Goal: Task Accomplishment & Management: Manage account settings

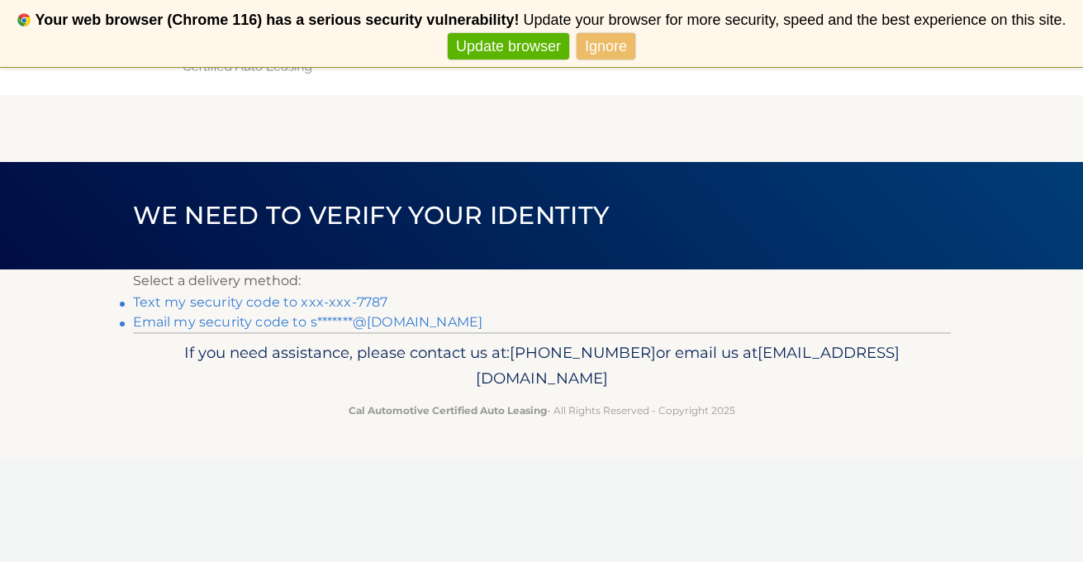
click at [343, 301] on link "Text my security code to xxx-xxx-7787" at bounding box center [260, 302] width 255 height 16
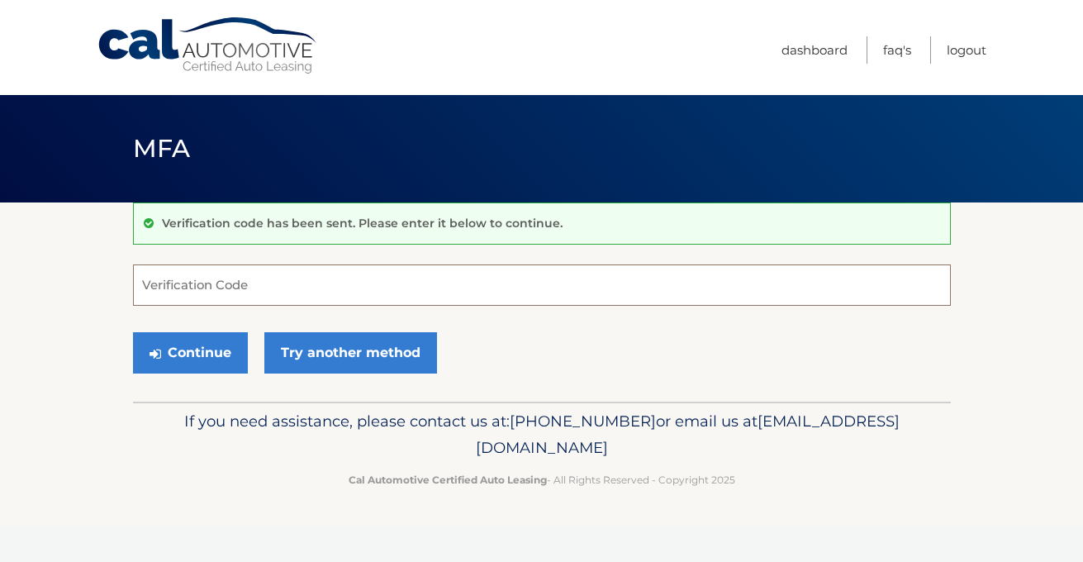
click at [369, 277] on input "Verification Code" at bounding box center [542, 284] width 818 height 41
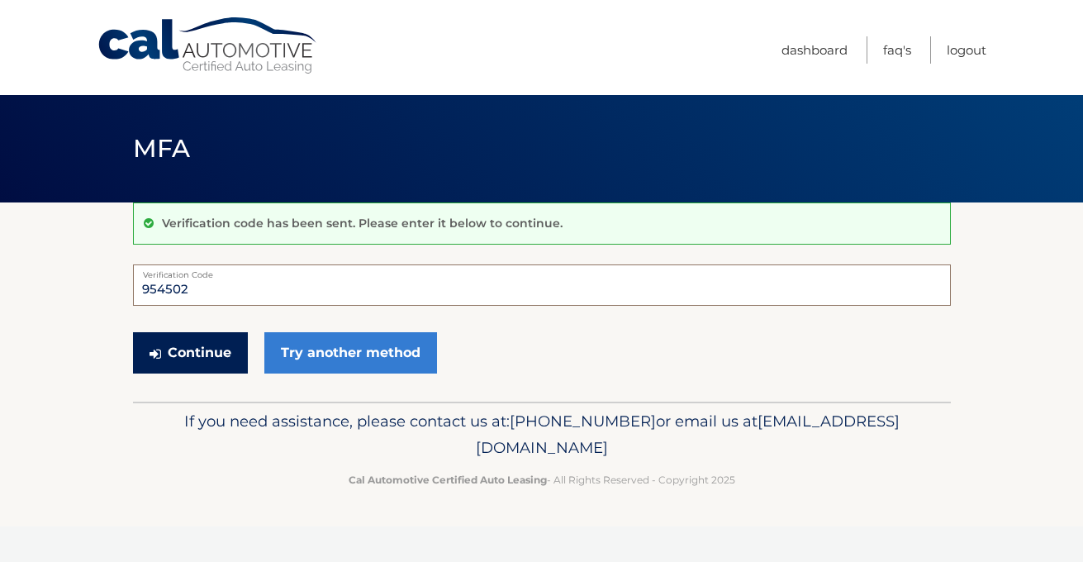
type input "954502"
click at [216, 344] on button "Continue" at bounding box center [190, 352] width 115 height 41
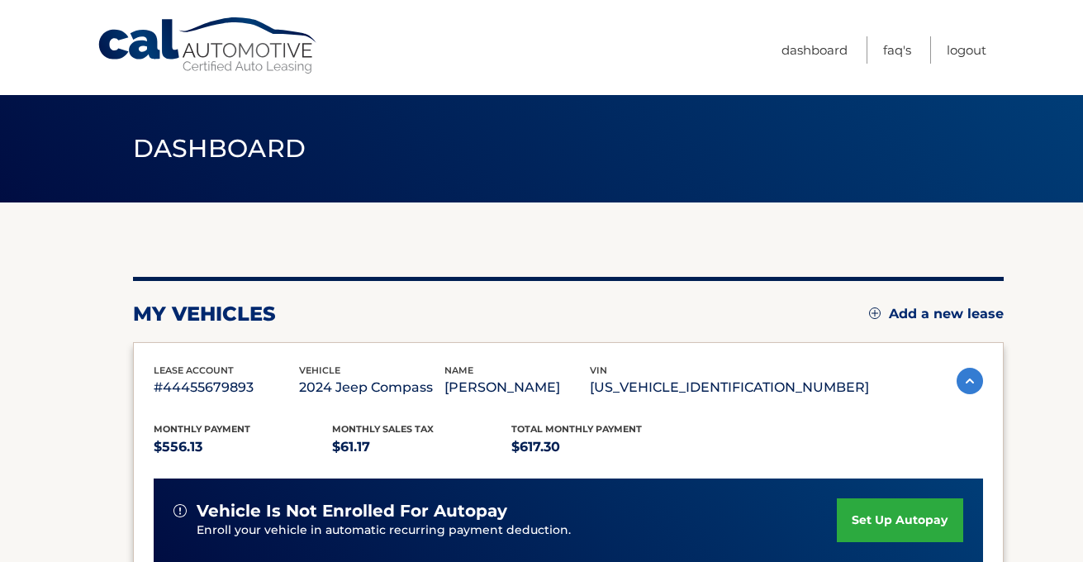
click at [1031, 392] on section "my vehicles Add a new lease lease account #44455679893 vehicle 2024 Jeep Compas…" at bounding box center [541, 538] width 1083 height 673
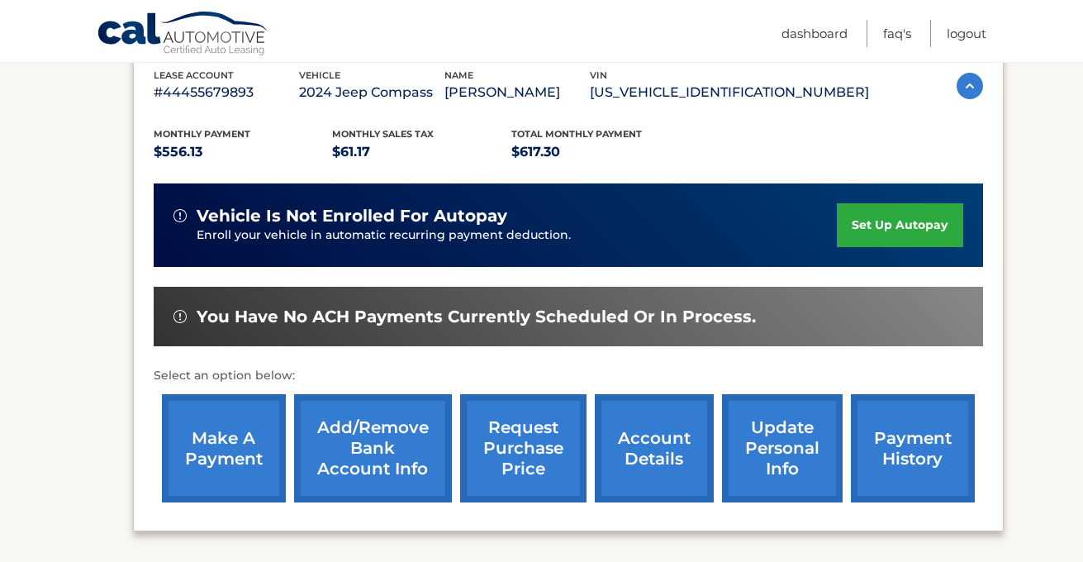
scroll to position [297, 0]
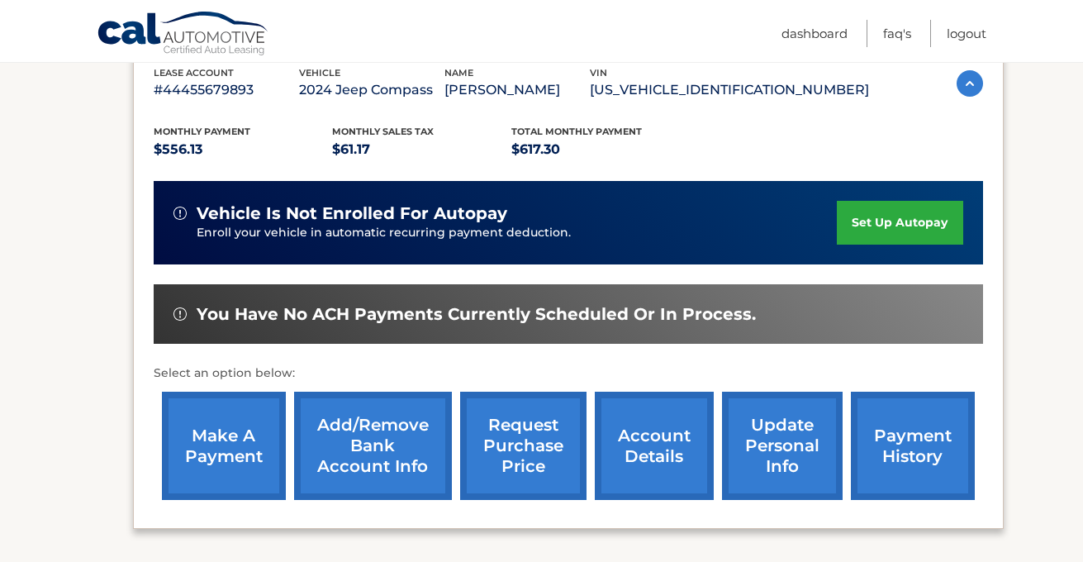
click at [206, 447] on link "make a payment" at bounding box center [224, 446] width 124 height 108
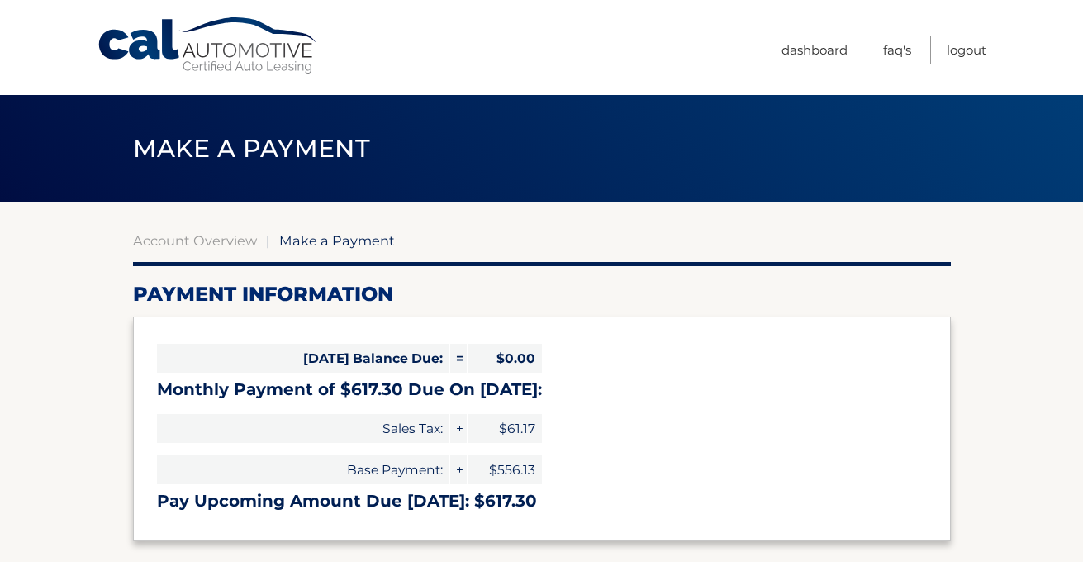
select select "YWY1ZGY0ZTMtOGJmYi00ODA3LTg5ZjctYWYyMDI4YjBkN2Y2"
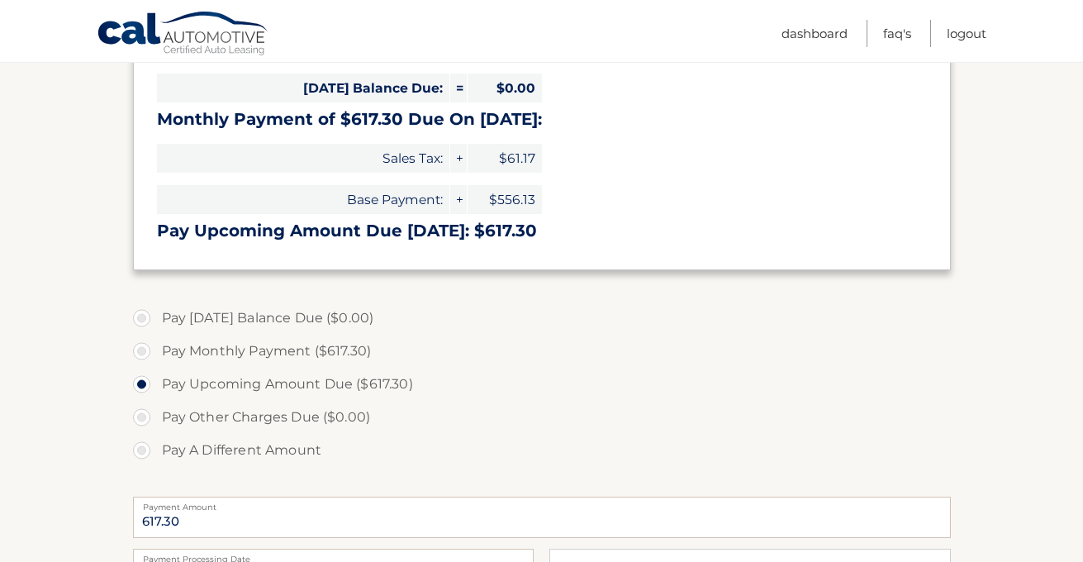
scroll to position [297, 0]
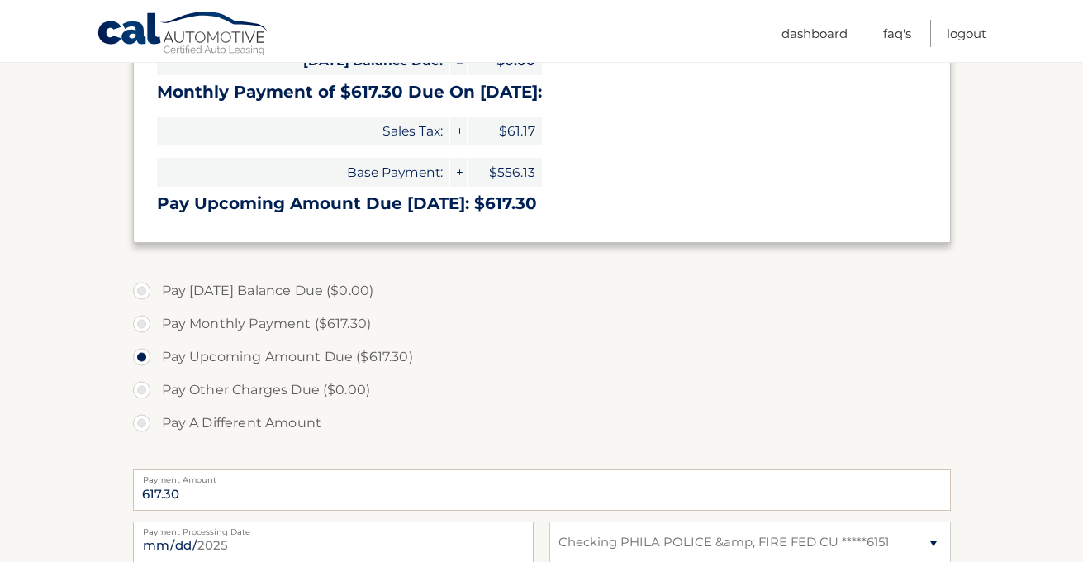
click at [1039, 323] on section "Account Overview | Make a Payment Payment Information Today's Balance Due: = $0…" at bounding box center [541, 331] width 1083 height 852
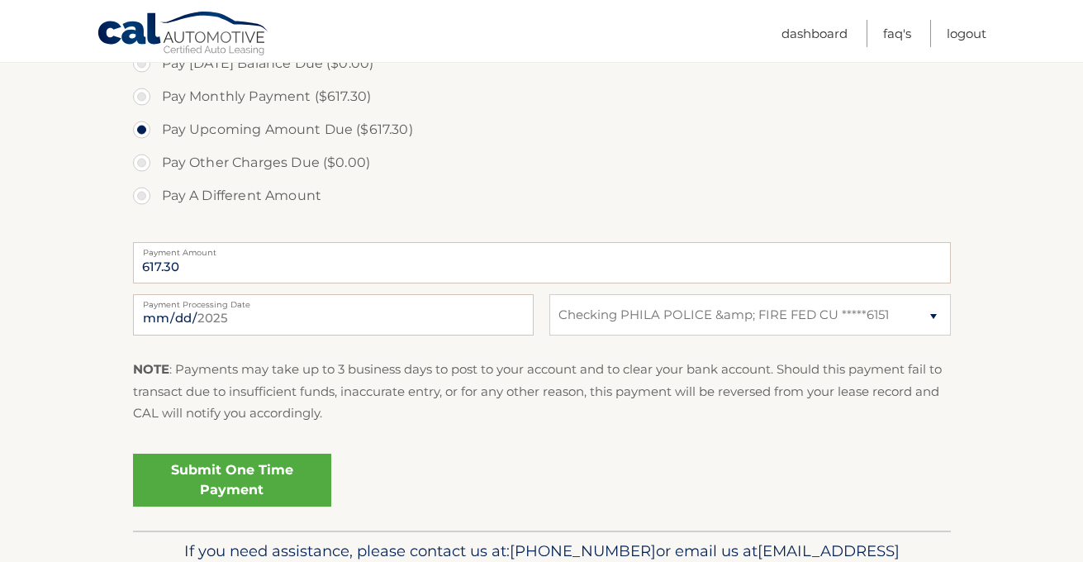
scroll to position [529, 0]
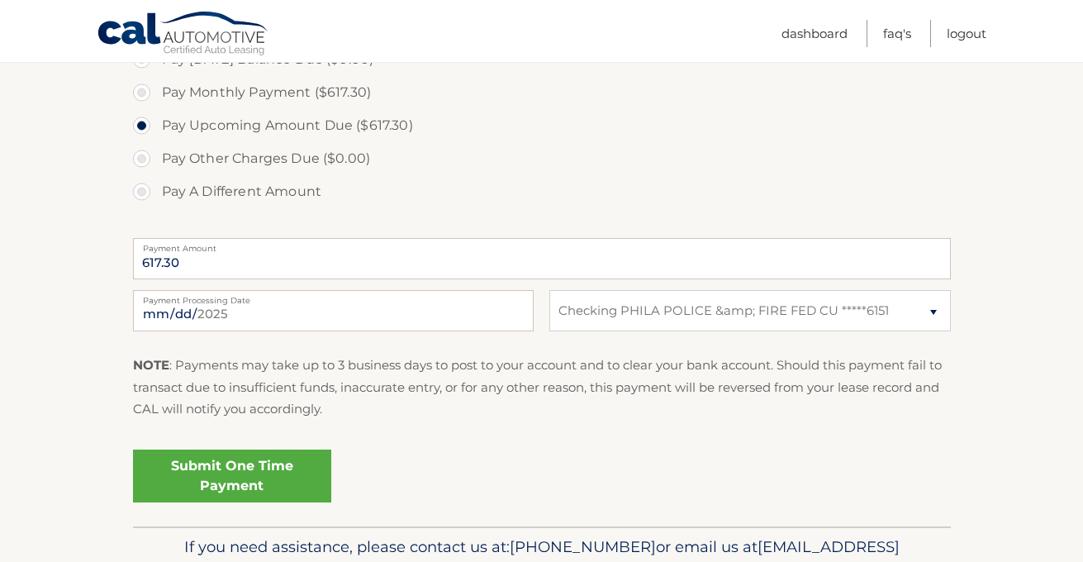
click at [274, 483] on link "Submit One Time Payment" at bounding box center [232, 475] width 198 height 53
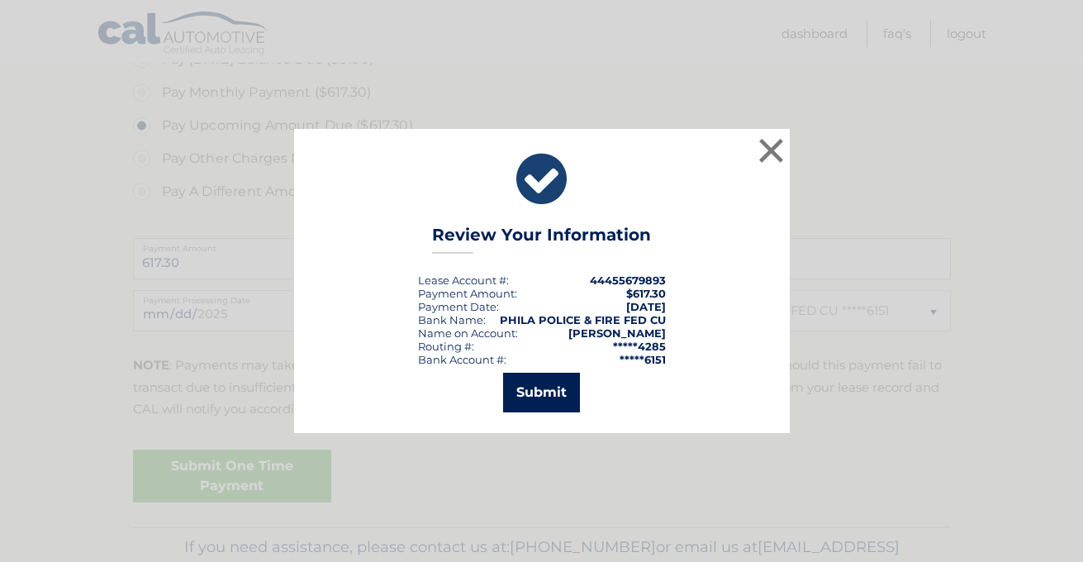
click at [527, 392] on button "Submit" at bounding box center [541, 393] width 77 height 40
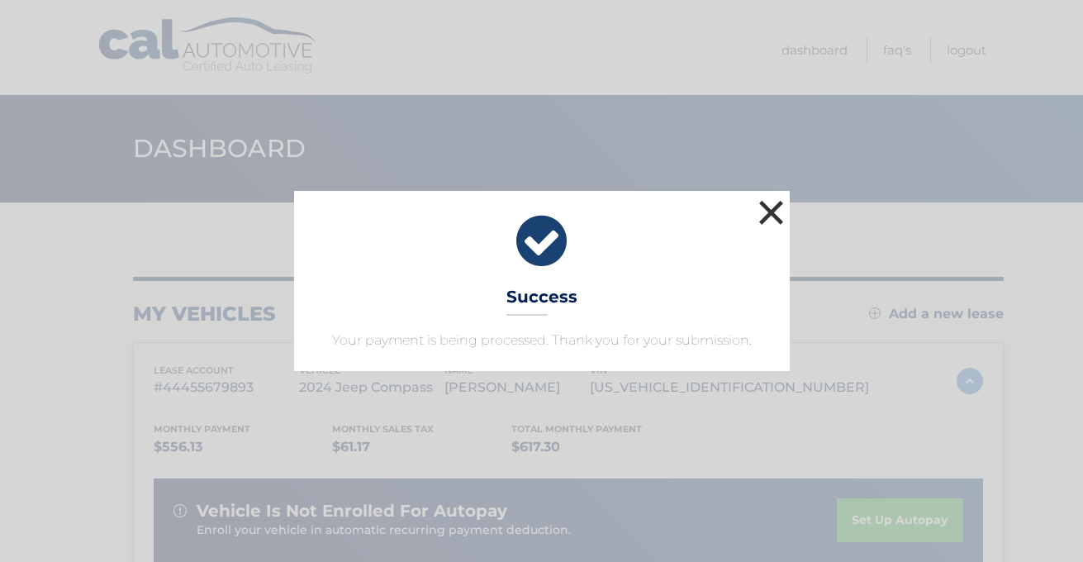
click at [771, 202] on button "×" at bounding box center [771, 212] width 33 height 33
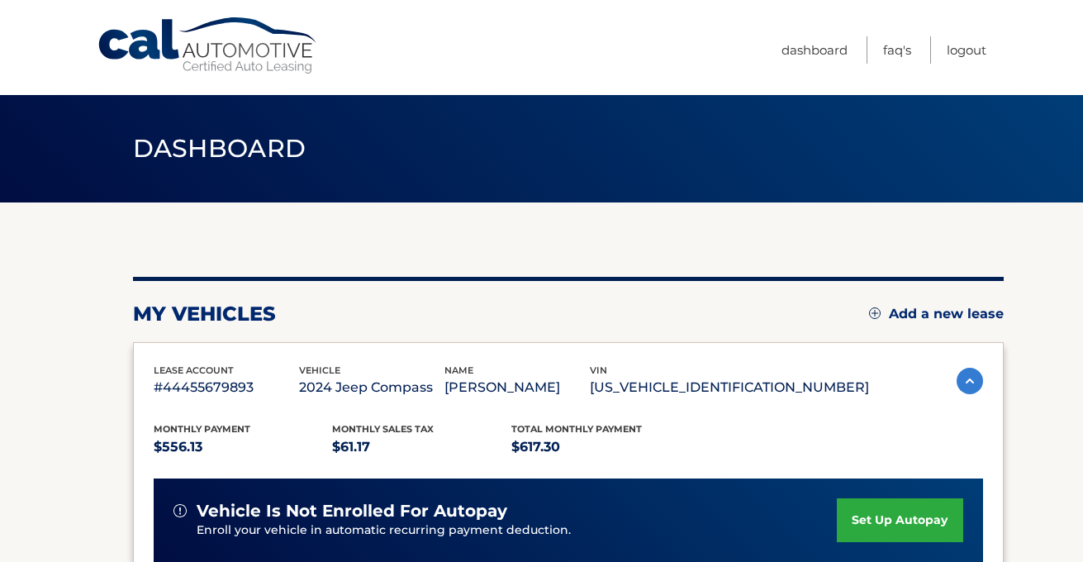
click at [483, 240] on div "my vehicles Add a new lease lease account #44455679893 vehicle 2024 Jeep Compas…" at bounding box center [568, 554] width 871 height 705
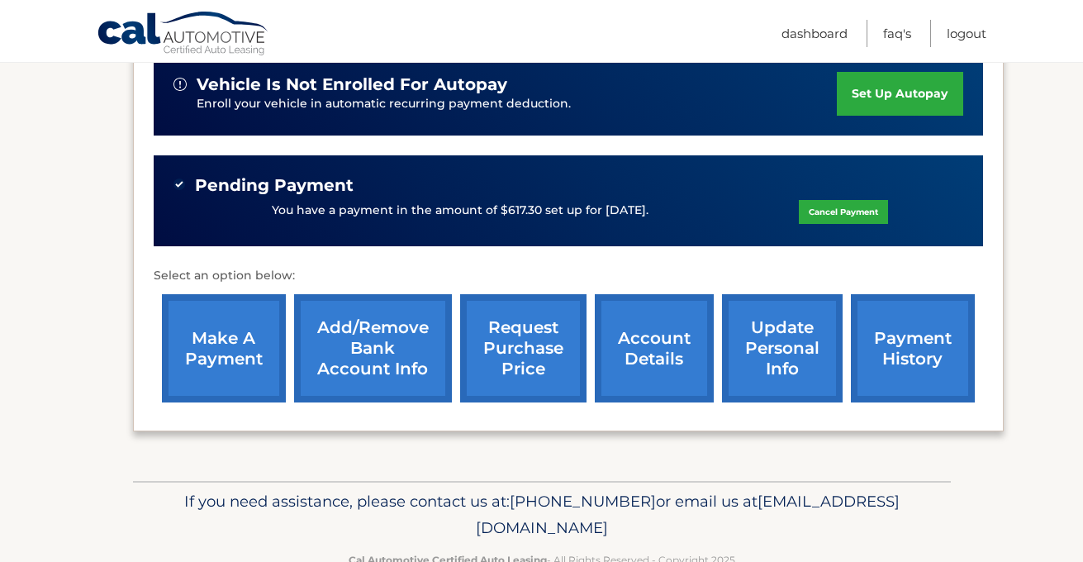
scroll to position [430, 0]
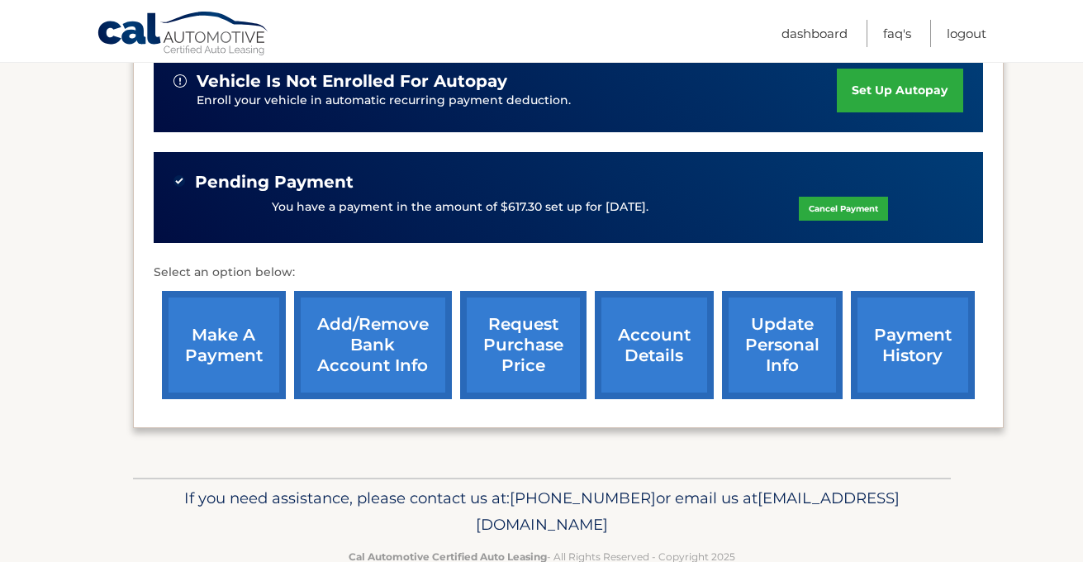
click at [899, 356] on link "payment history" at bounding box center [913, 345] width 124 height 108
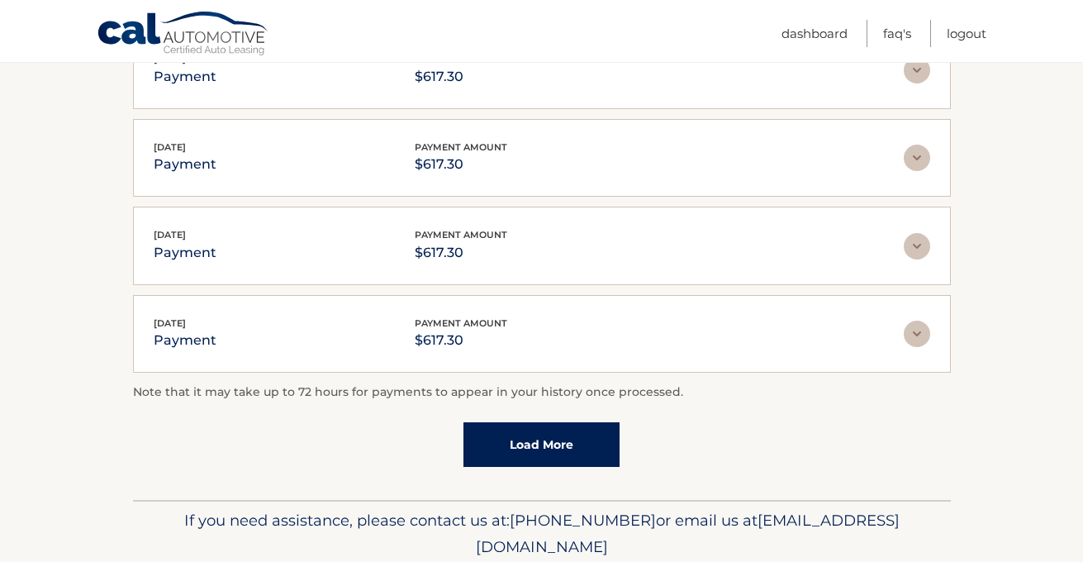
scroll to position [463, 0]
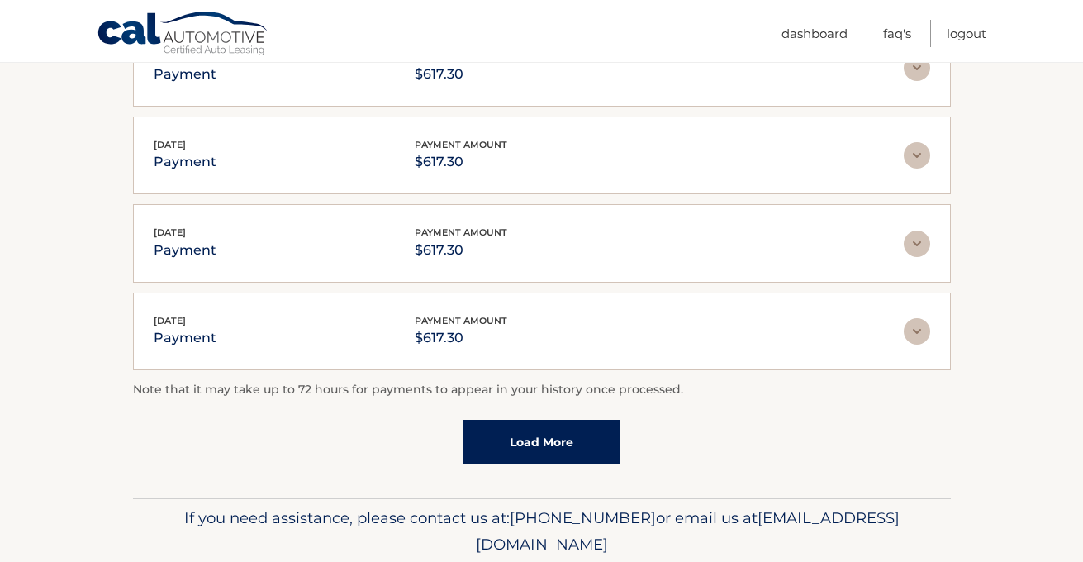
click at [561, 442] on link "Load More" at bounding box center [541, 442] width 156 height 45
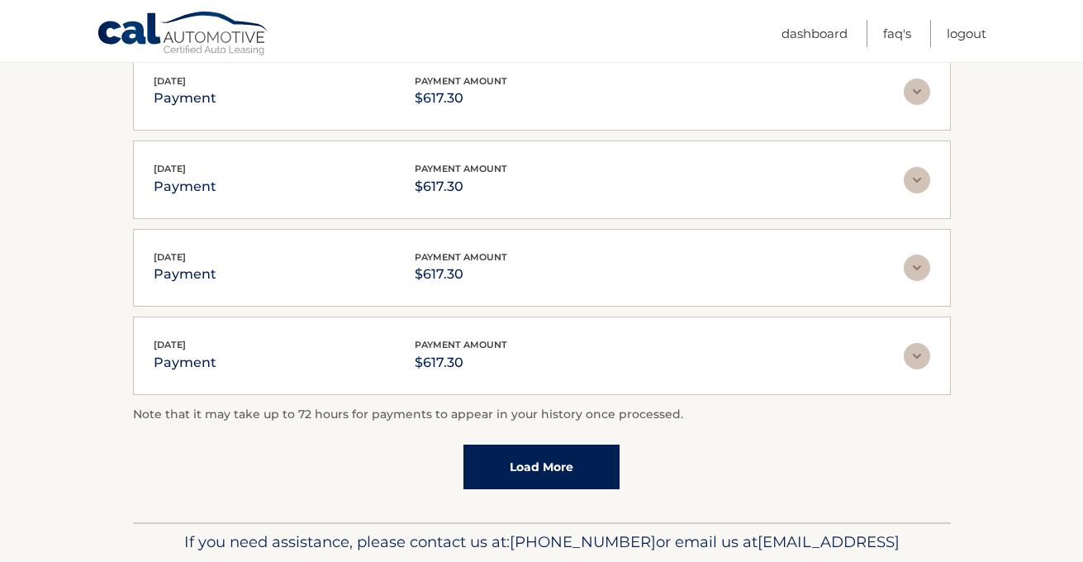
scroll to position [529, 0]
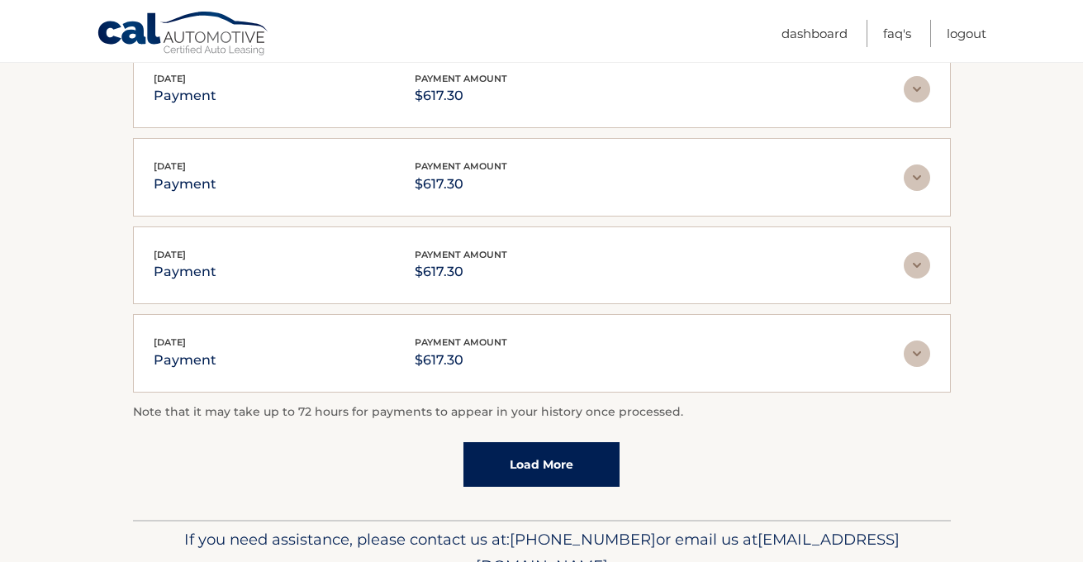
click at [525, 358] on div "[DATE] payment payment amount $617.30" at bounding box center [529, 353] width 750 height 37
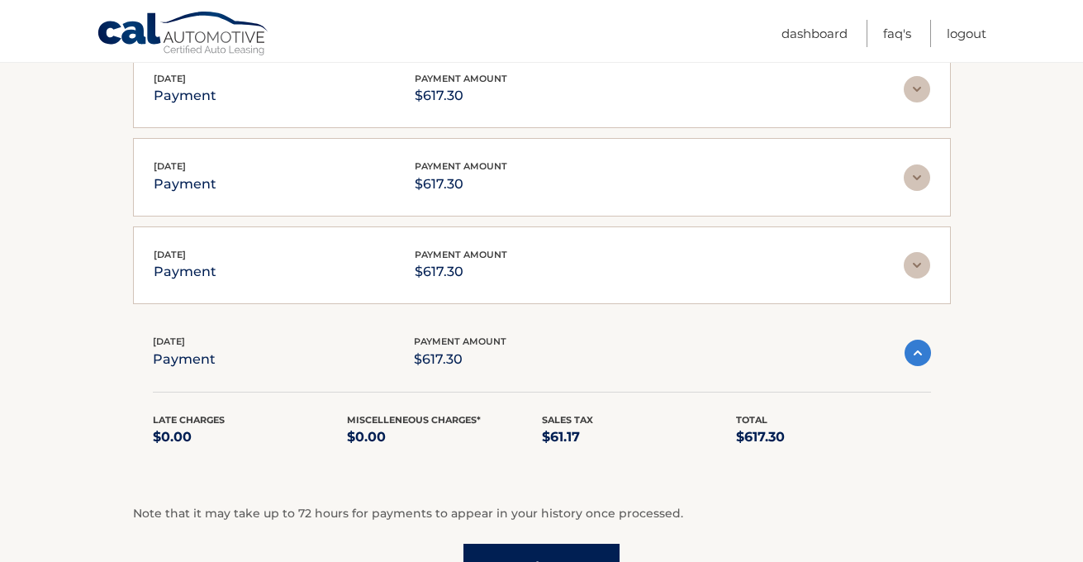
click at [1064, 100] on section "Account Details | #44455679893 Back to Dashboard Payment History Displaying up …" at bounding box center [541, 147] width 1083 height 947
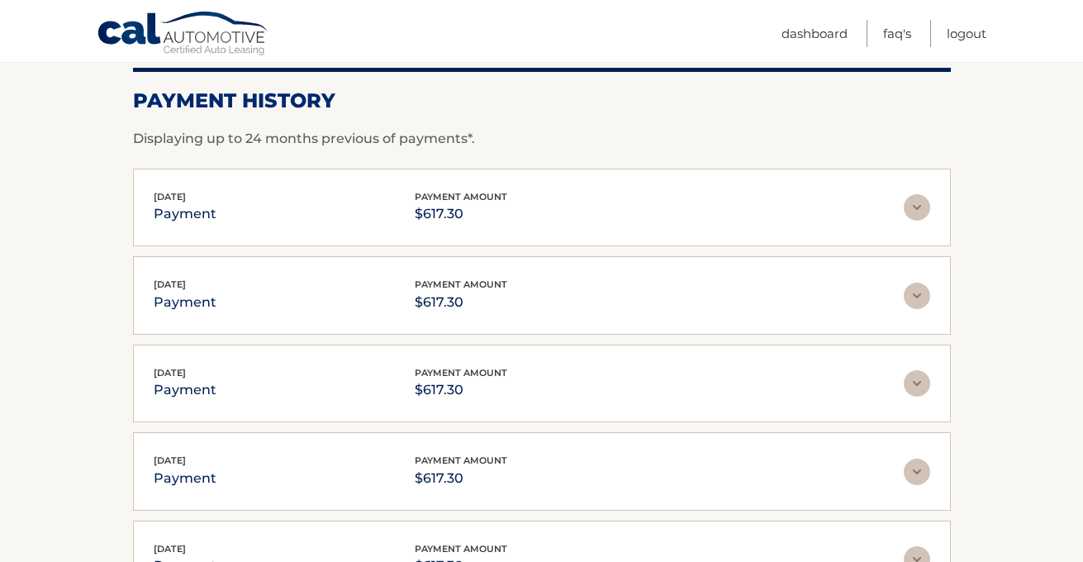
scroll to position [231, 0]
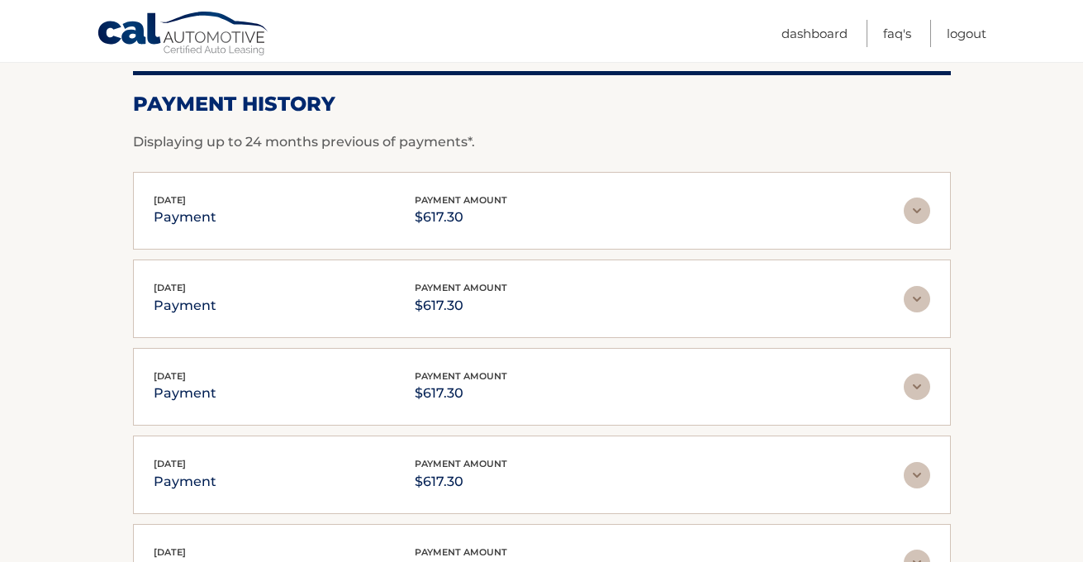
click at [841, 219] on div "[DATE] payment payment amount $617.30" at bounding box center [529, 210] width 750 height 37
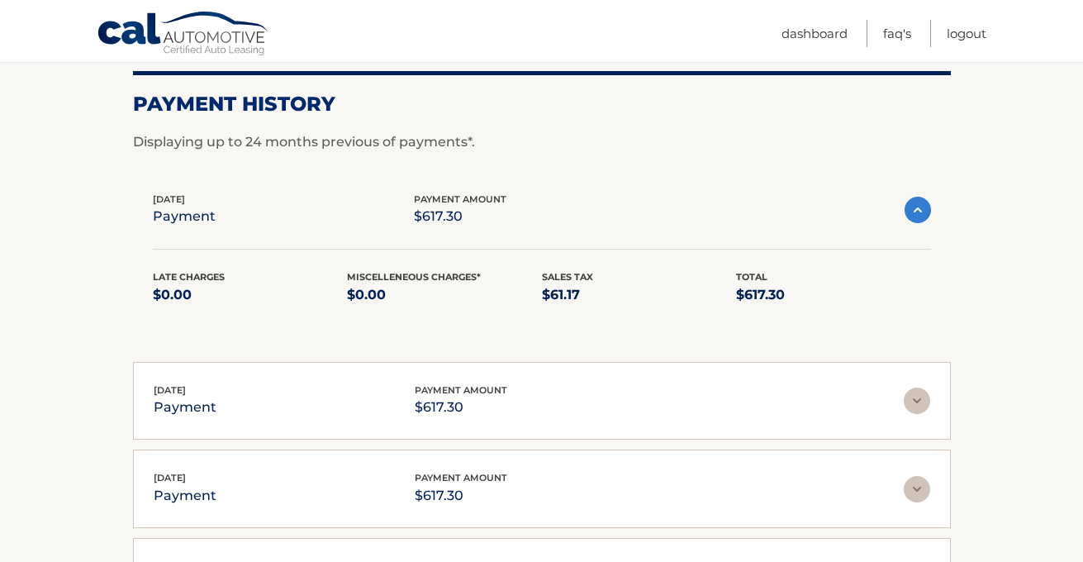
click at [915, 488] on img at bounding box center [917, 489] width 26 height 26
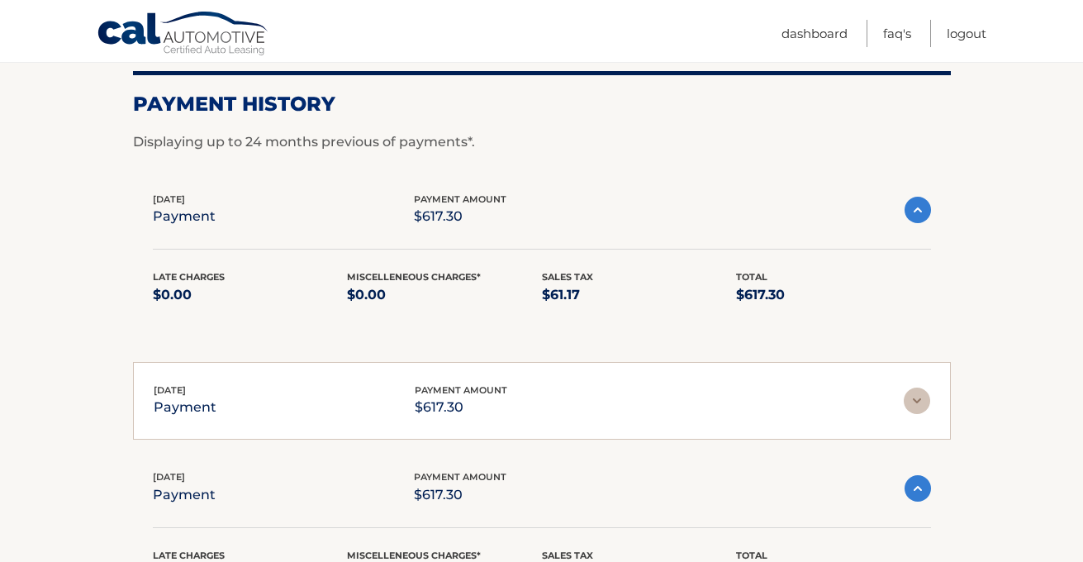
click at [1018, 385] on section "Account Details | #44455679893 Back to Dashboard Payment History Displaying up …" at bounding box center [541, 547] width 1083 height 1152
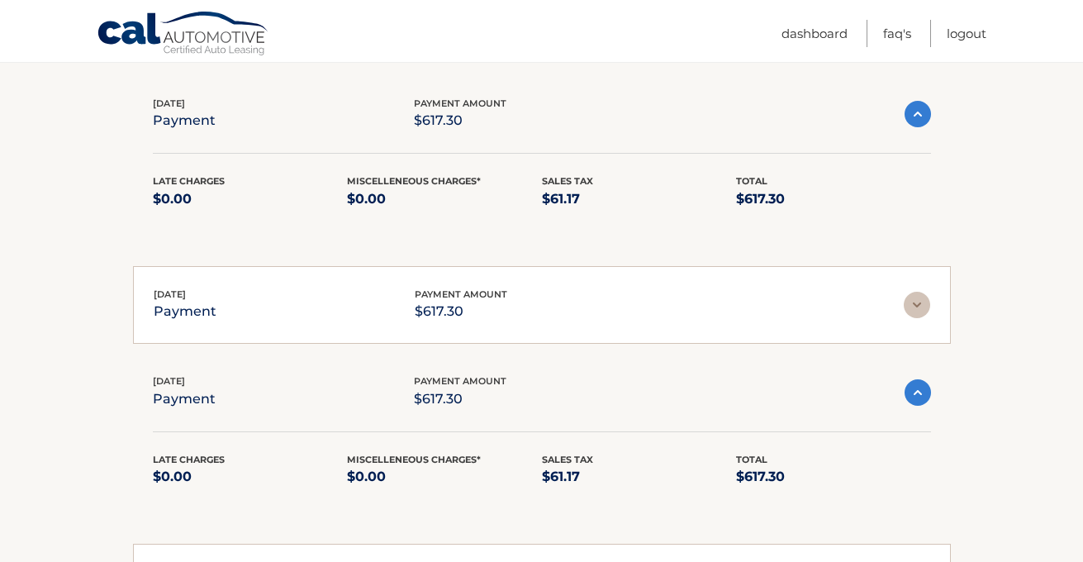
scroll to position [330, 0]
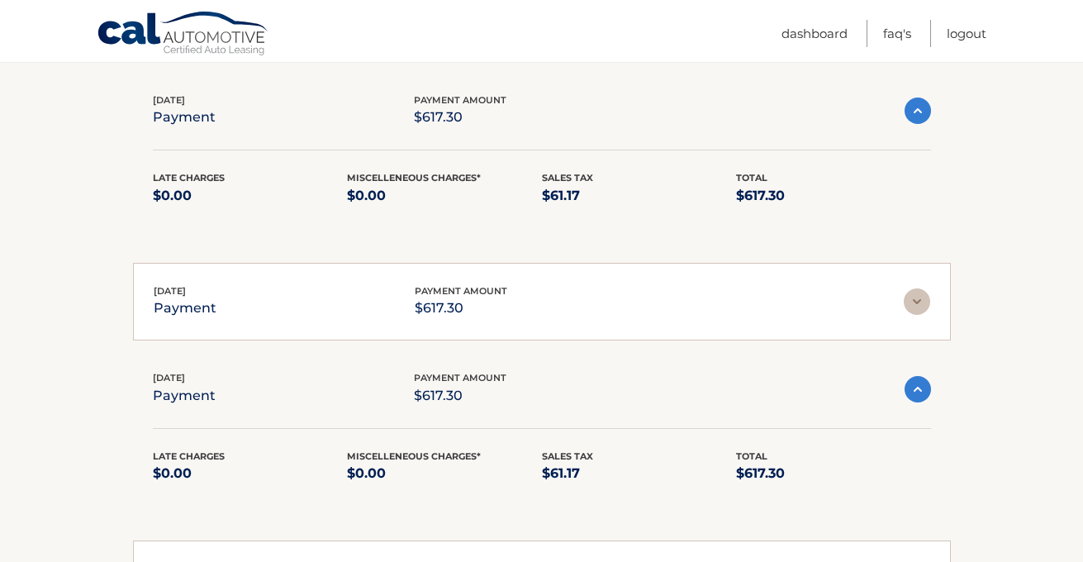
click at [917, 390] on img at bounding box center [917, 389] width 26 height 26
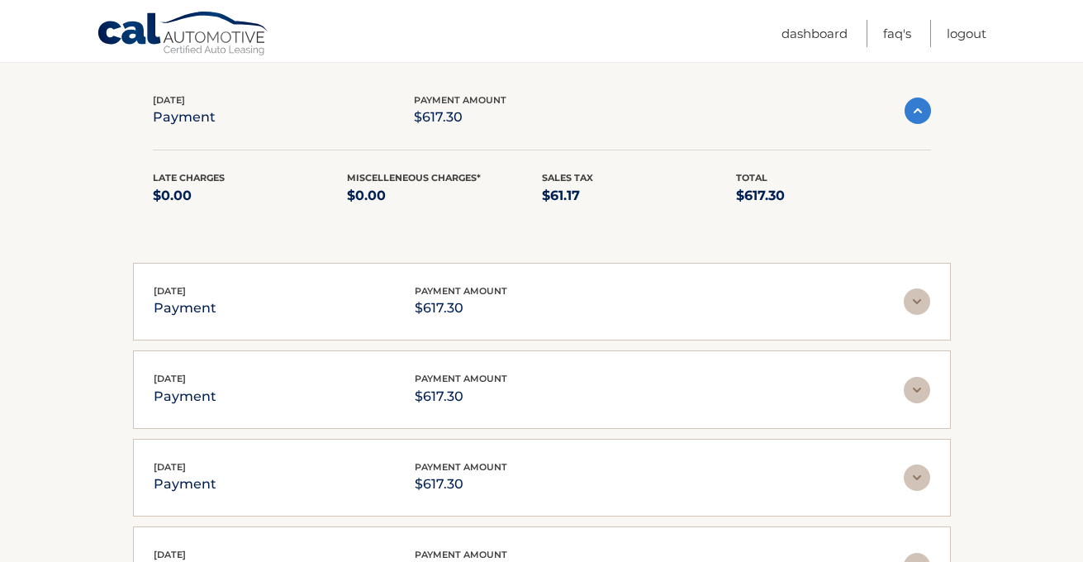
click at [908, 476] on img at bounding box center [917, 477] width 26 height 26
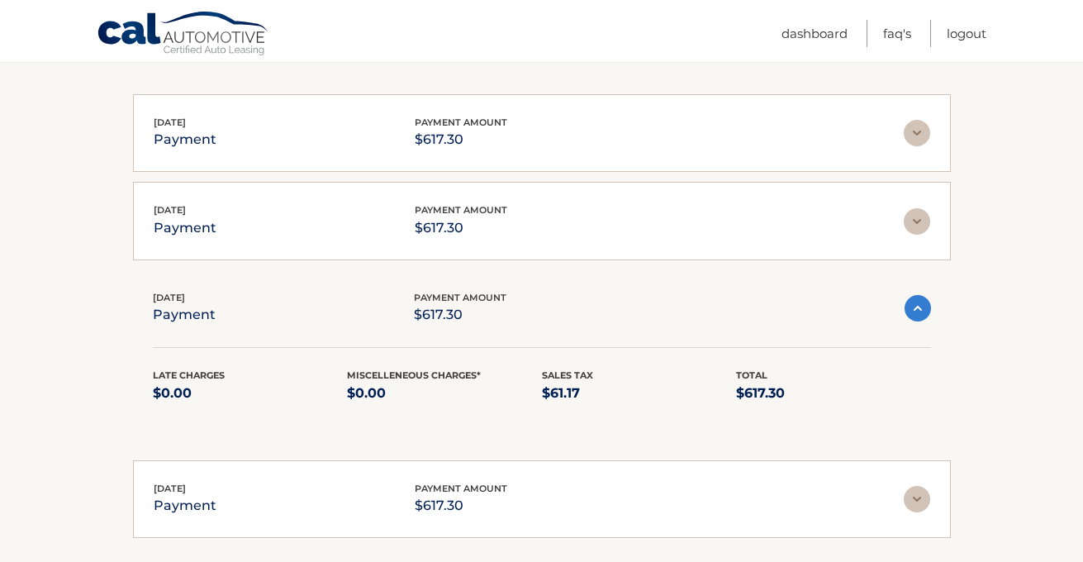
scroll to position [529, 0]
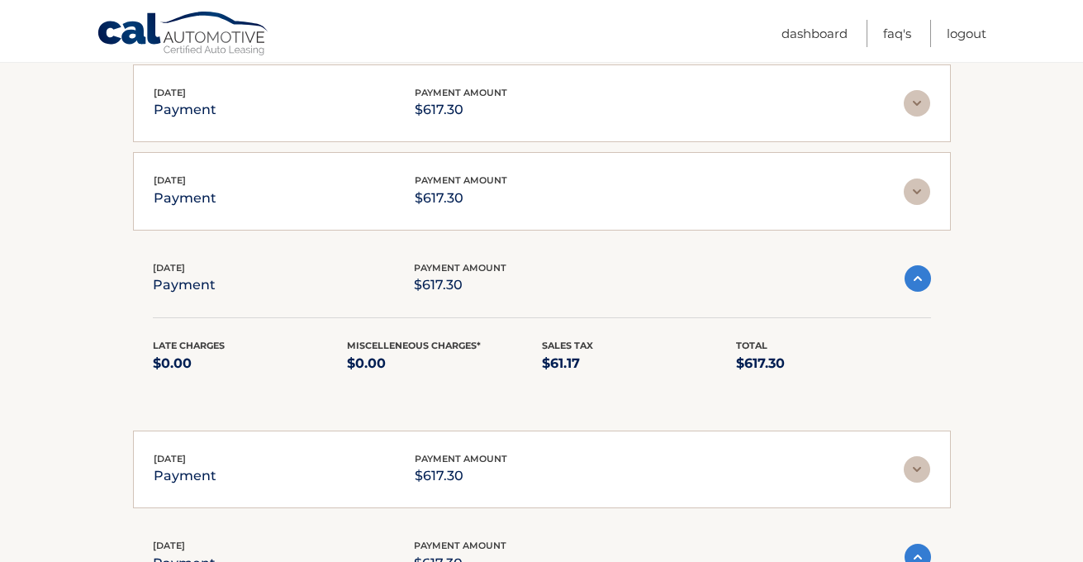
click at [914, 459] on img at bounding box center [917, 469] width 26 height 26
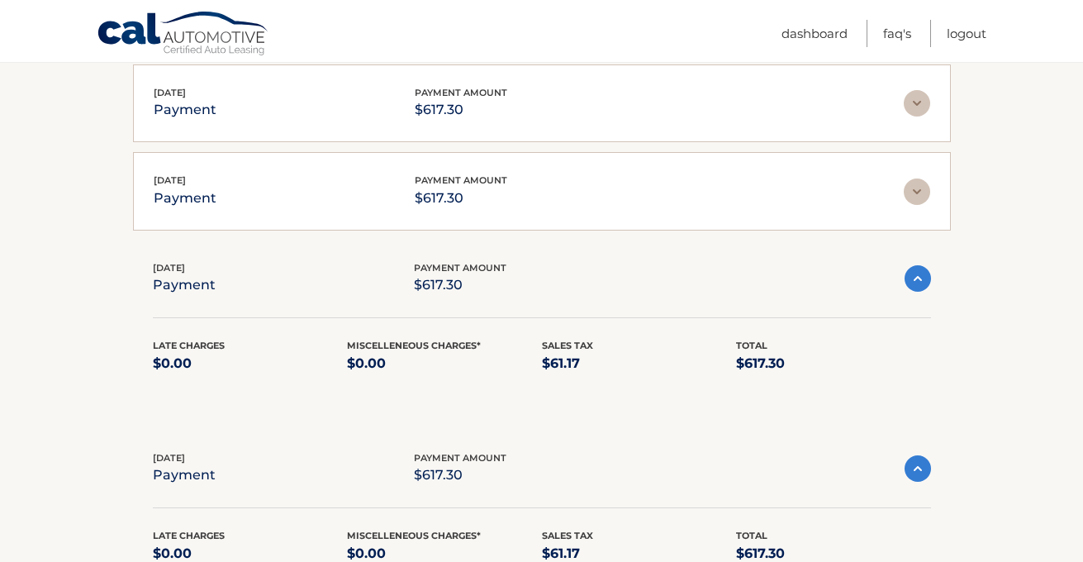
click at [984, 407] on section "Account Details | #44455679893 Back to Dashboard Payment History Displaying up …" at bounding box center [541, 301] width 1083 height 1254
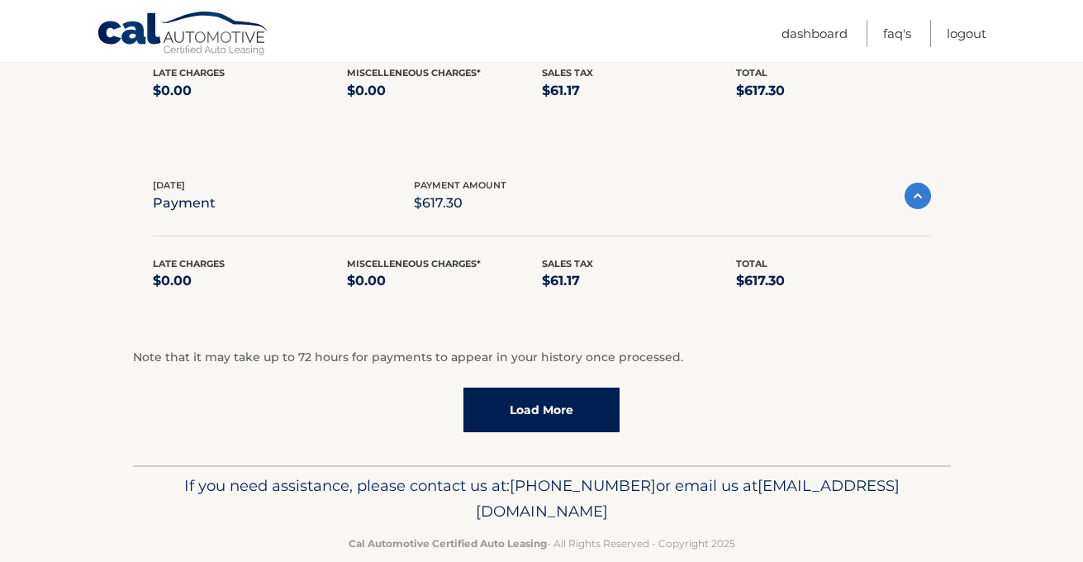
scroll to position [1015, 0]
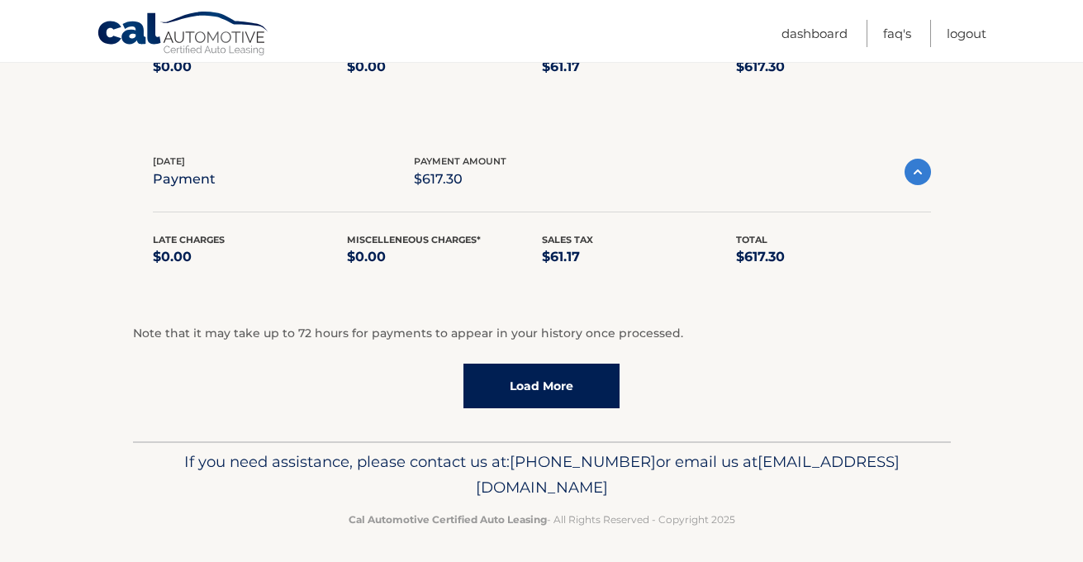
click at [528, 375] on link "Load More" at bounding box center [541, 385] width 156 height 45
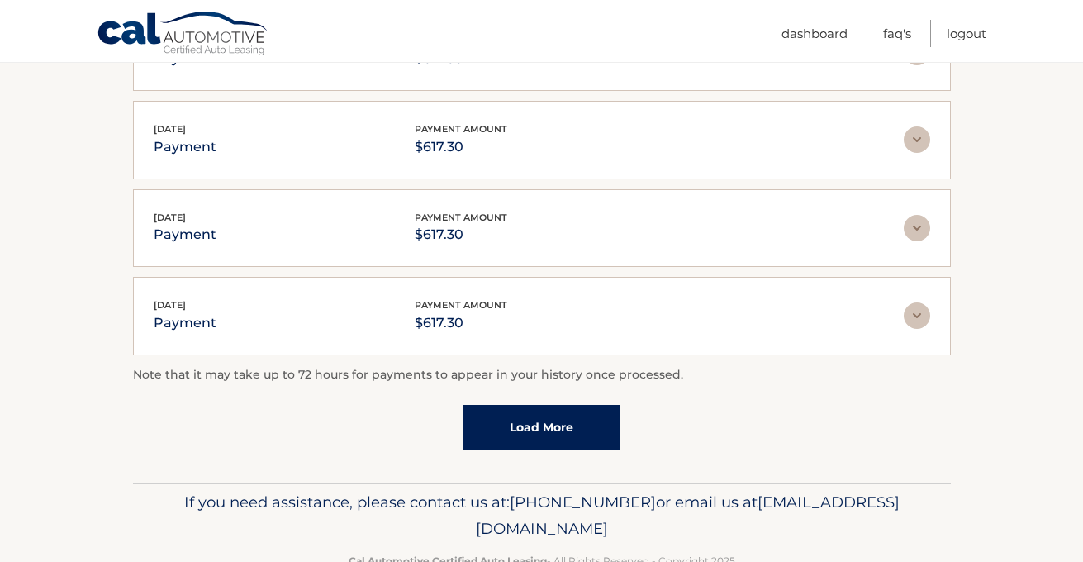
scroll to position [1445, 0]
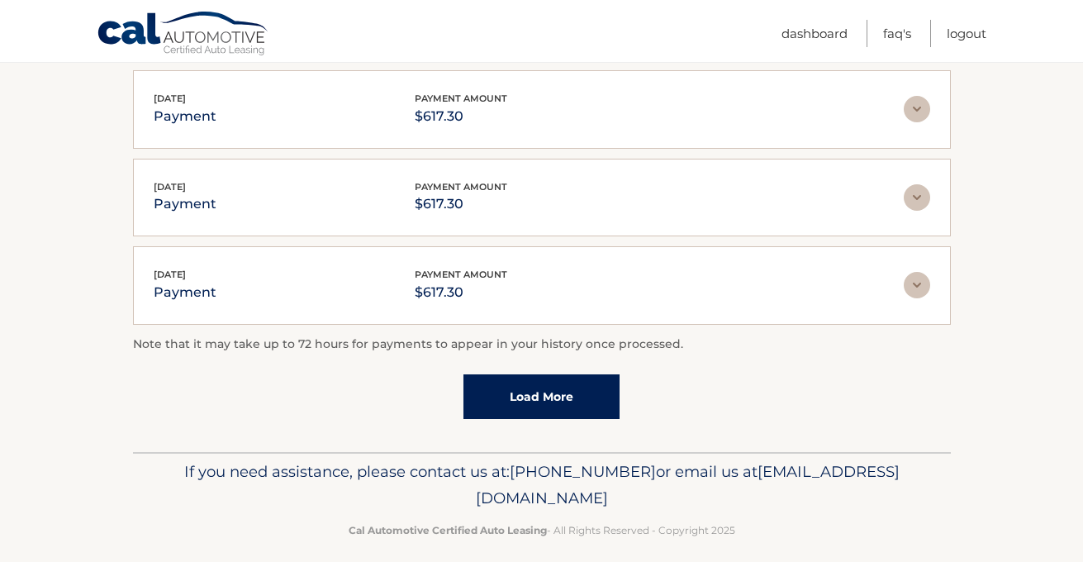
click at [530, 394] on link "Load More" at bounding box center [541, 396] width 156 height 45
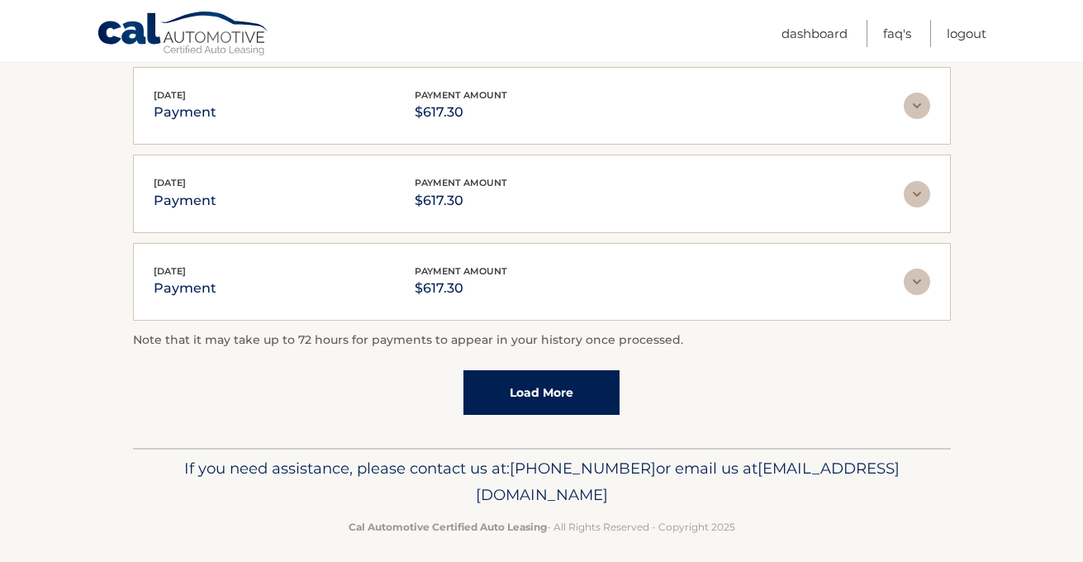
scroll to position [1891, 0]
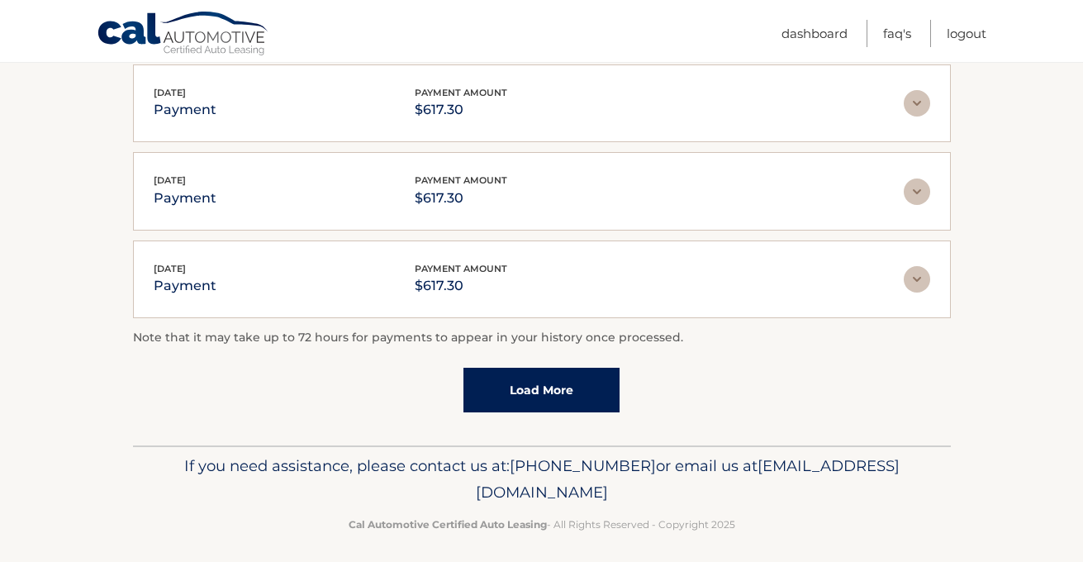
click at [536, 382] on link "Load More" at bounding box center [541, 390] width 156 height 45
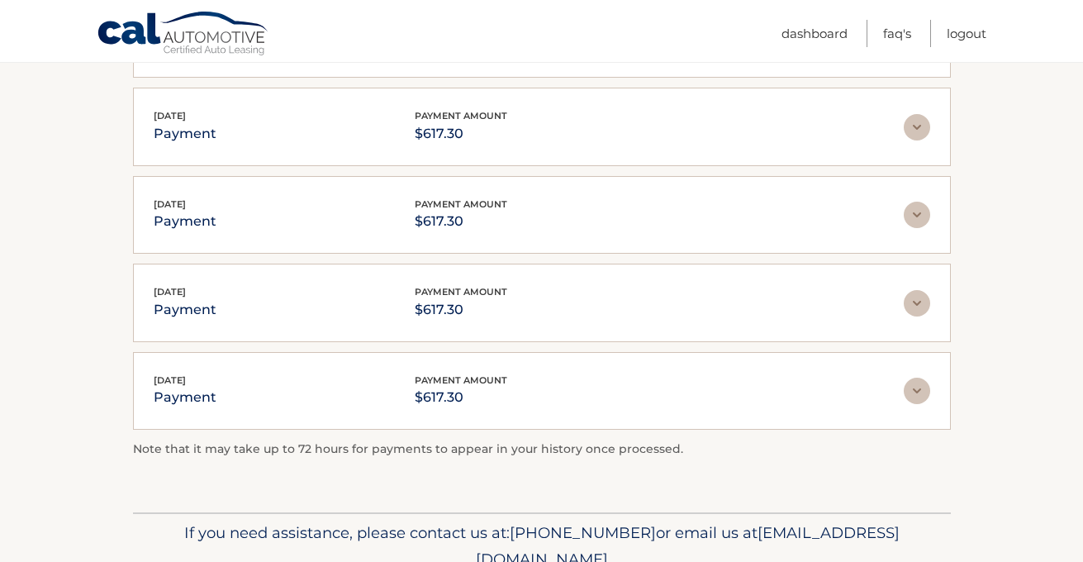
scroll to position [1922, 0]
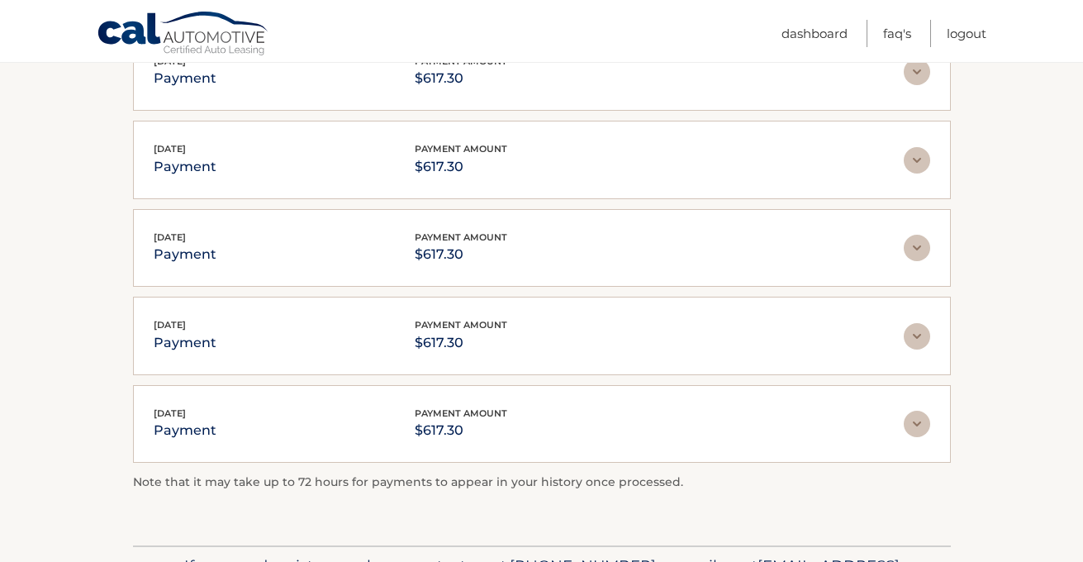
click at [914, 411] on img at bounding box center [917, 424] width 26 height 26
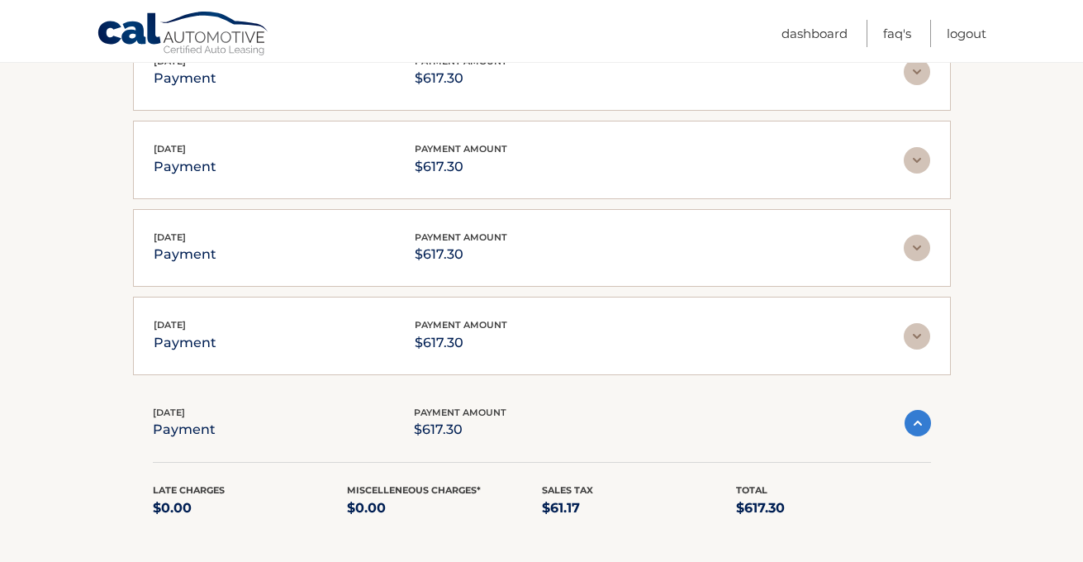
click at [921, 323] on img at bounding box center [917, 336] width 26 height 26
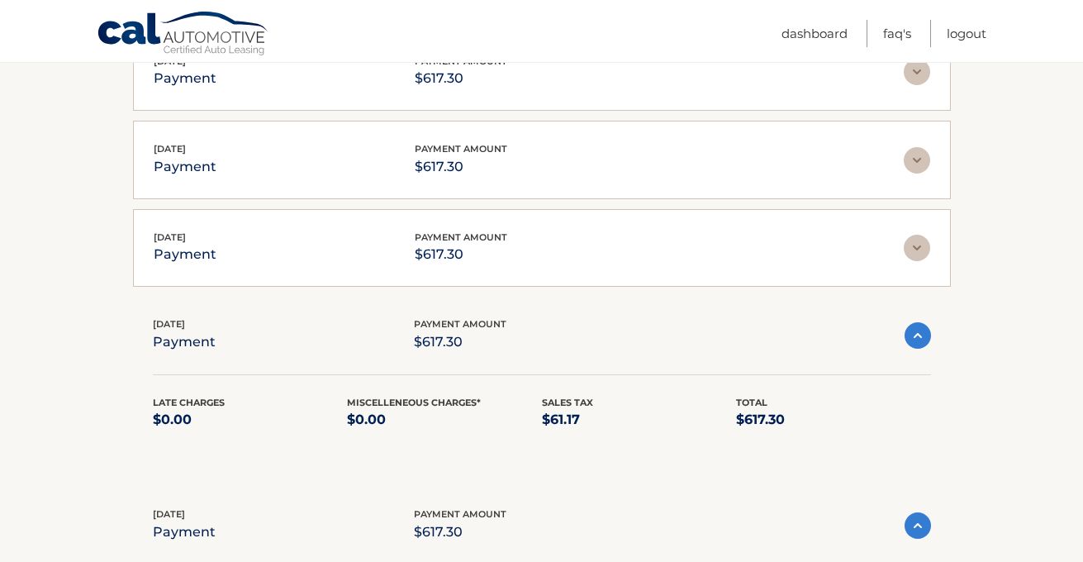
click at [914, 235] on img at bounding box center [917, 248] width 26 height 26
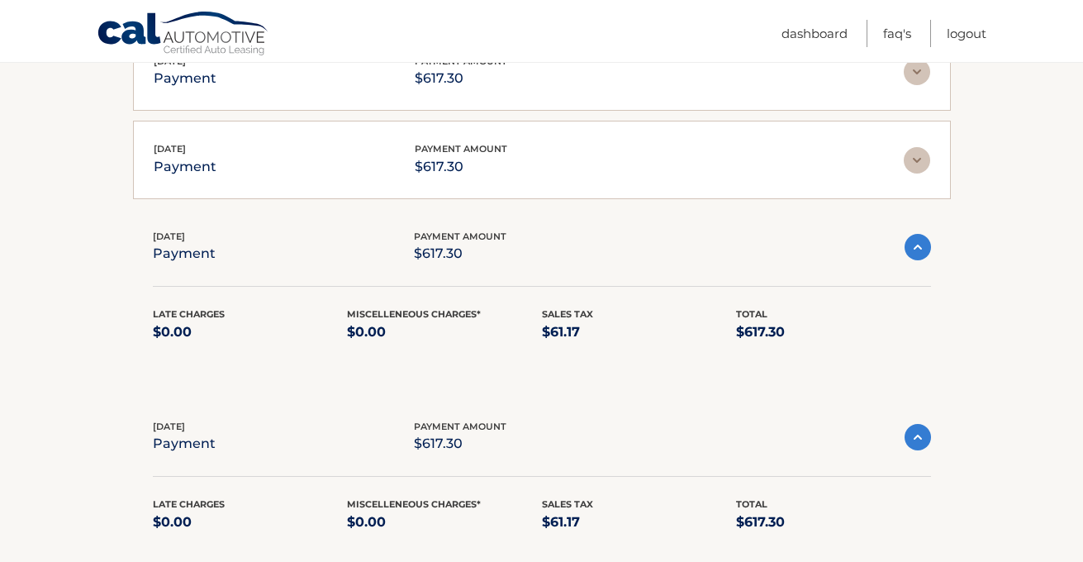
click at [912, 150] on img at bounding box center [917, 160] width 26 height 26
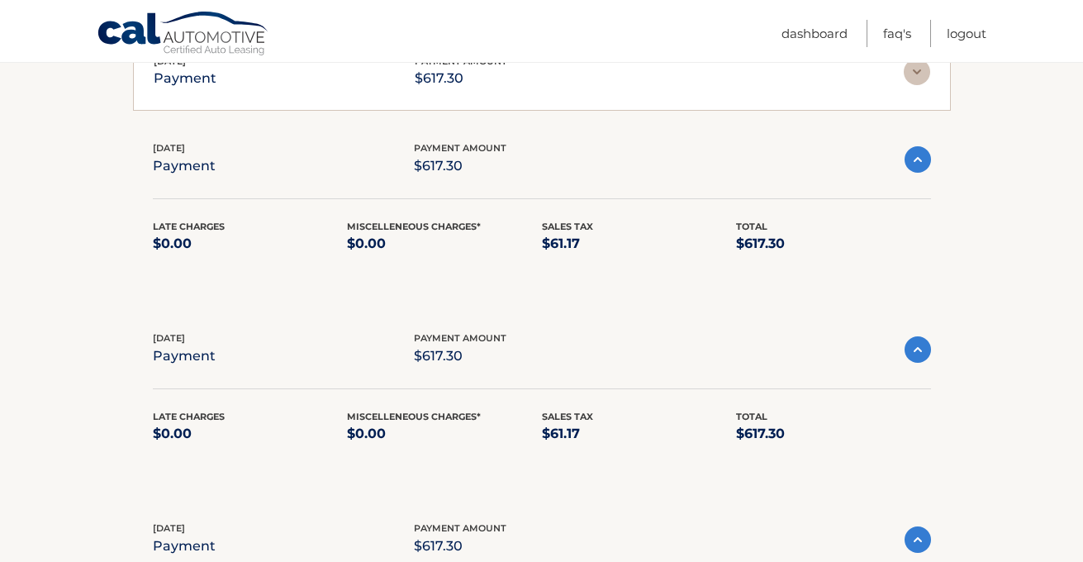
click at [912, 66] on img at bounding box center [917, 72] width 26 height 26
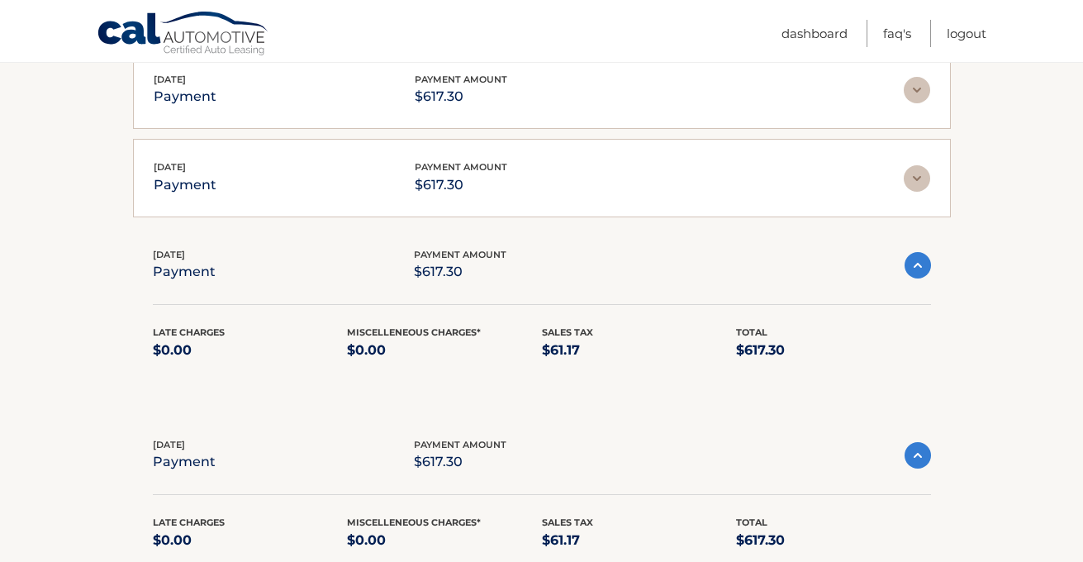
scroll to position [1724, 0]
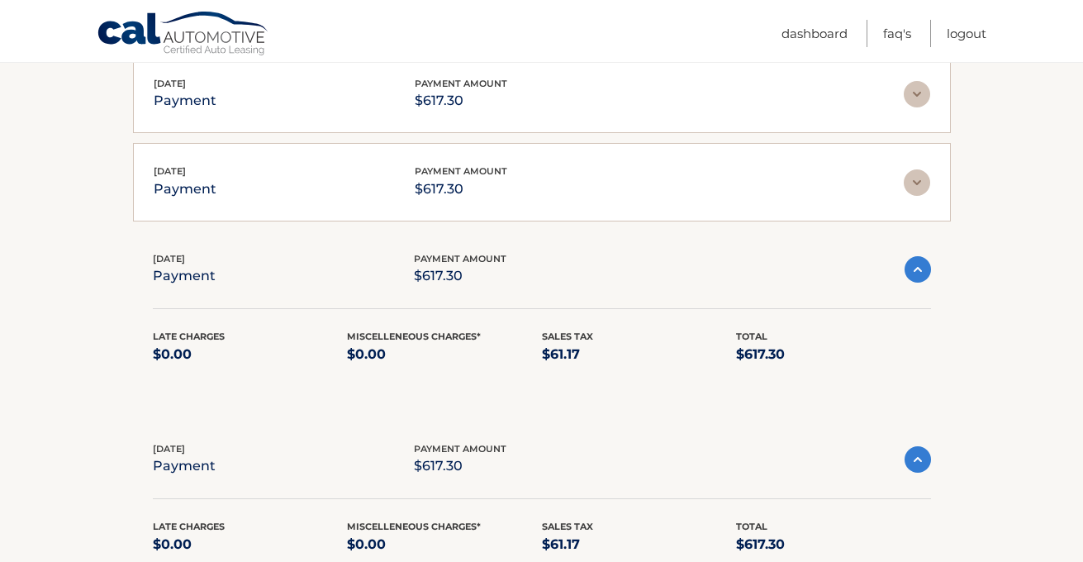
click at [919, 173] on img at bounding box center [917, 182] width 26 height 26
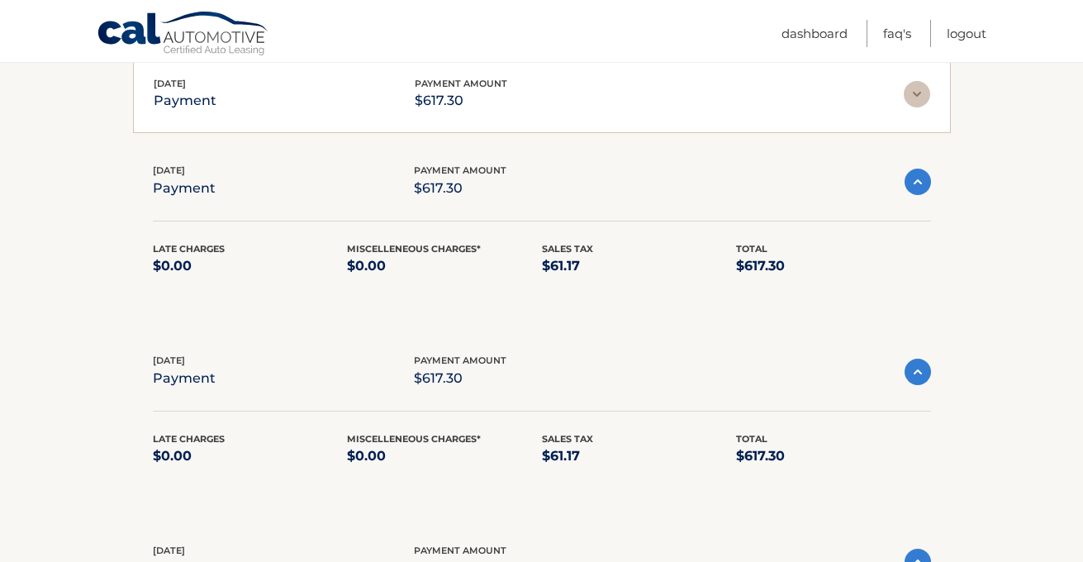
click at [916, 81] on img at bounding box center [917, 94] width 26 height 26
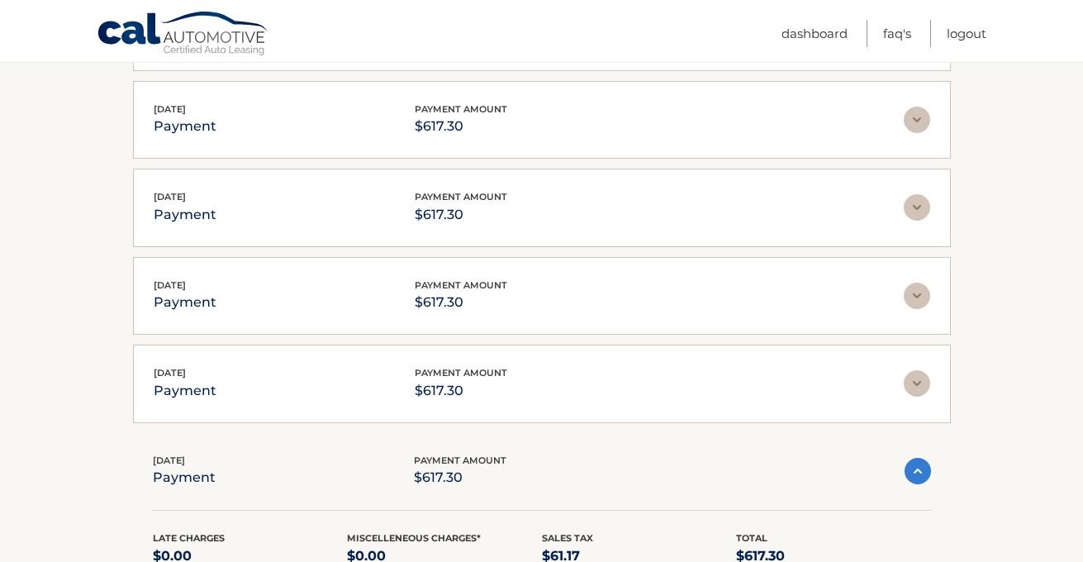
scroll to position [1294, 0]
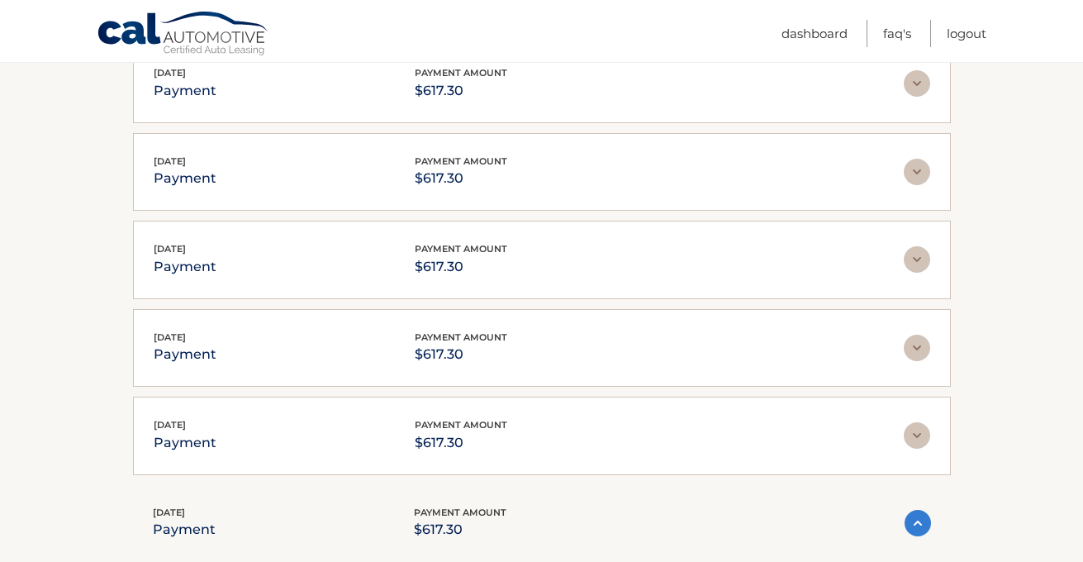
click at [918, 428] on img at bounding box center [917, 435] width 26 height 26
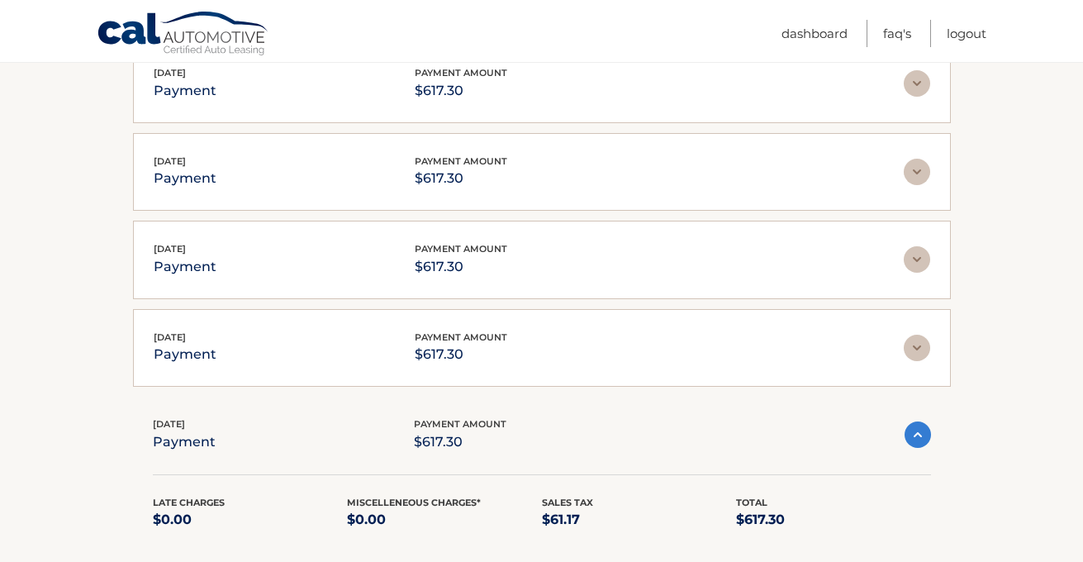
click at [919, 336] on img at bounding box center [917, 348] width 26 height 26
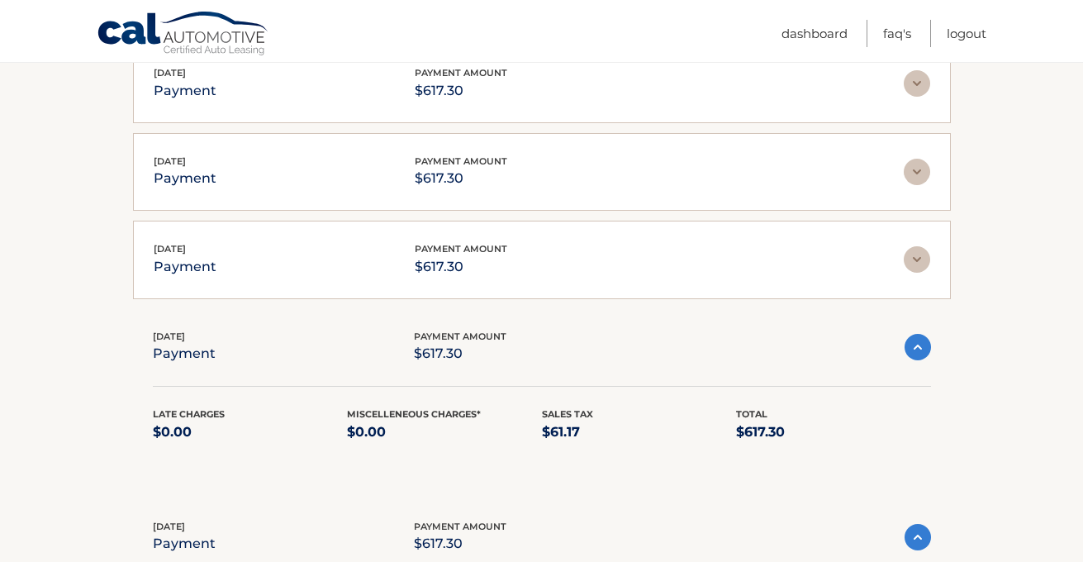
click at [916, 246] on img at bounding box center [917, 259] width 26 height 26
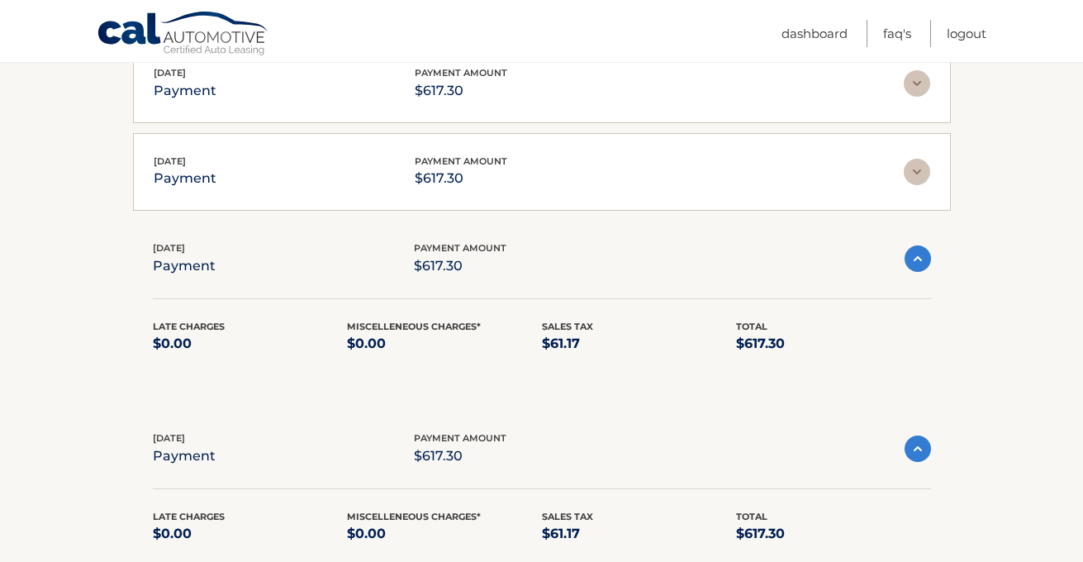
click at [917, 170] on img at bounding box center [917, 172] width 26 height 26
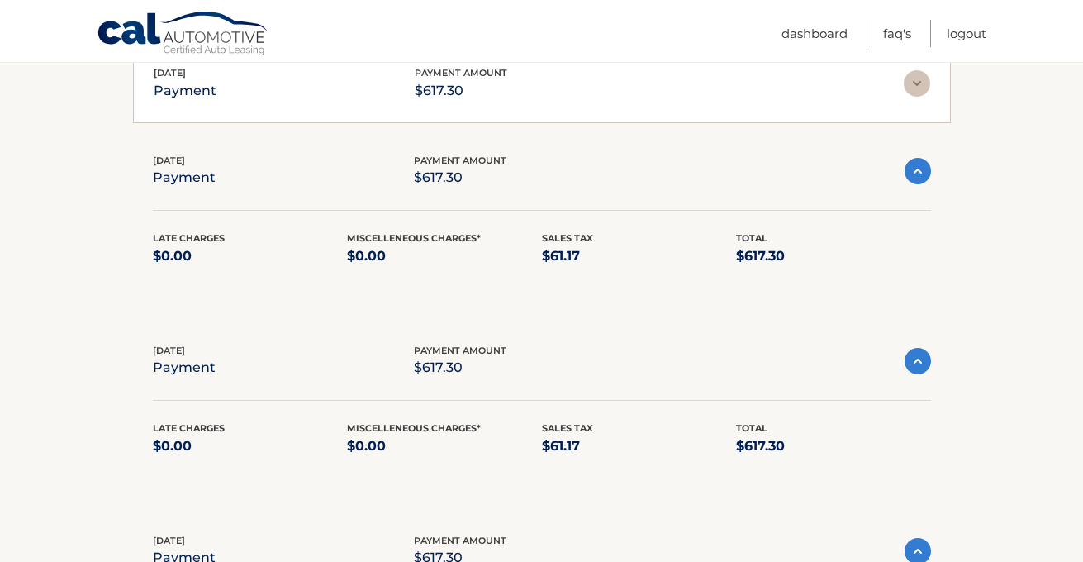
click at [917, 78] on img at bounding box center [917, 83] width 26 height 26
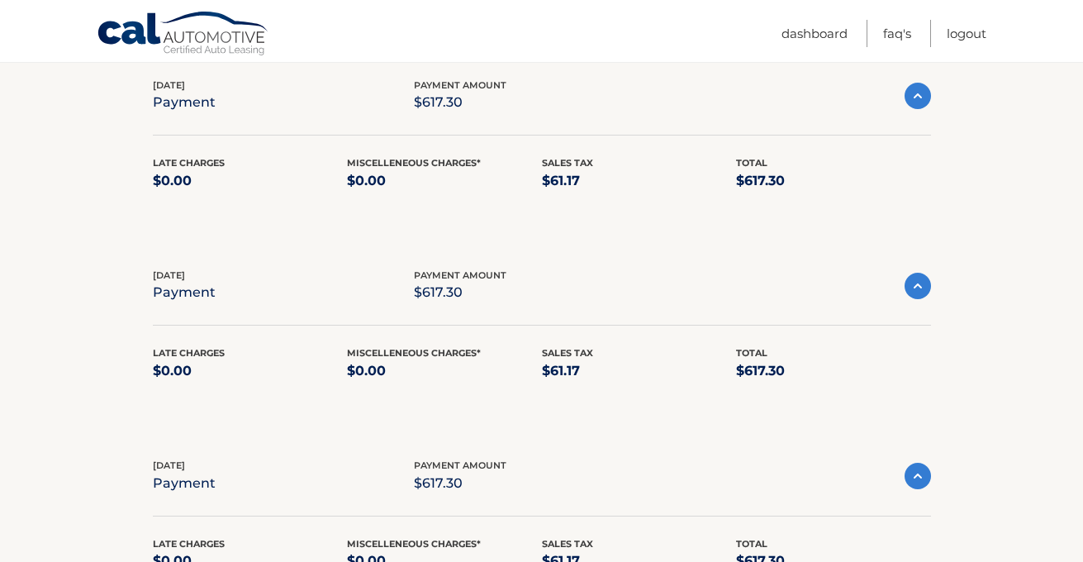
scroll to position [667, 0]
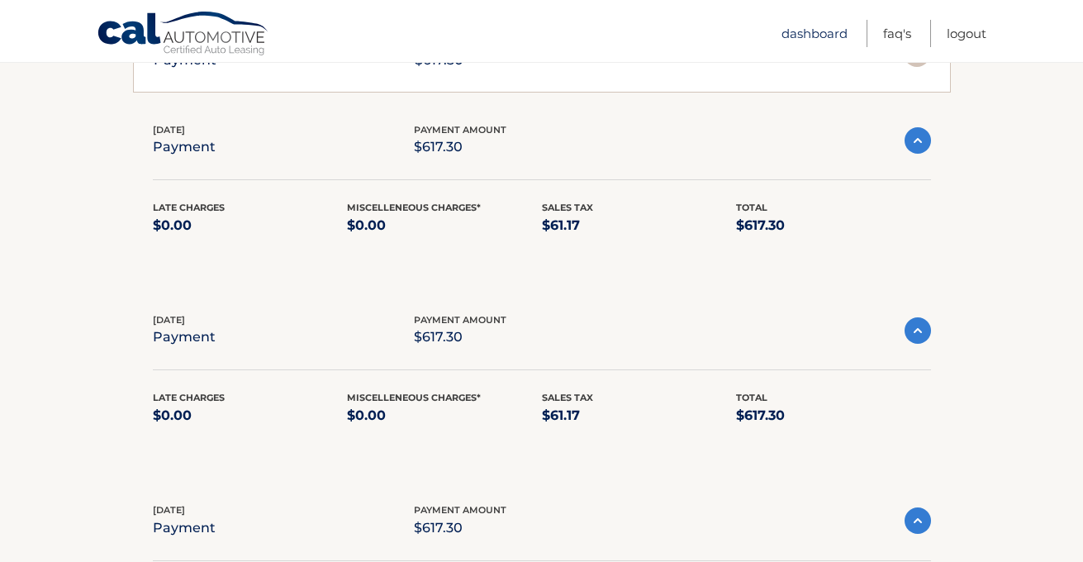
click at [823, 36] on link "Dashboard" at bounding box center [814, 33] width 66 height 27
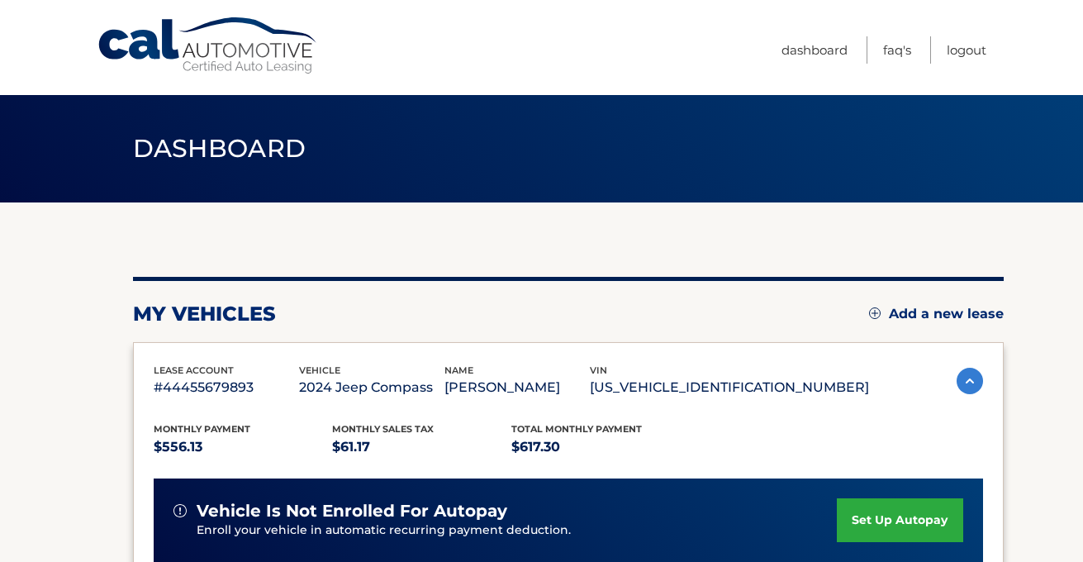
click at [810, 24] on ul "Dashboard FAQ's Logout" at bounding box center [883, 47] width 205 height 95
click at [970, 49] on link "Logout" at bounding box center [967, 49] width 40 height 27
